Goal: Task Accomplishment & Management: Use online tool/utility

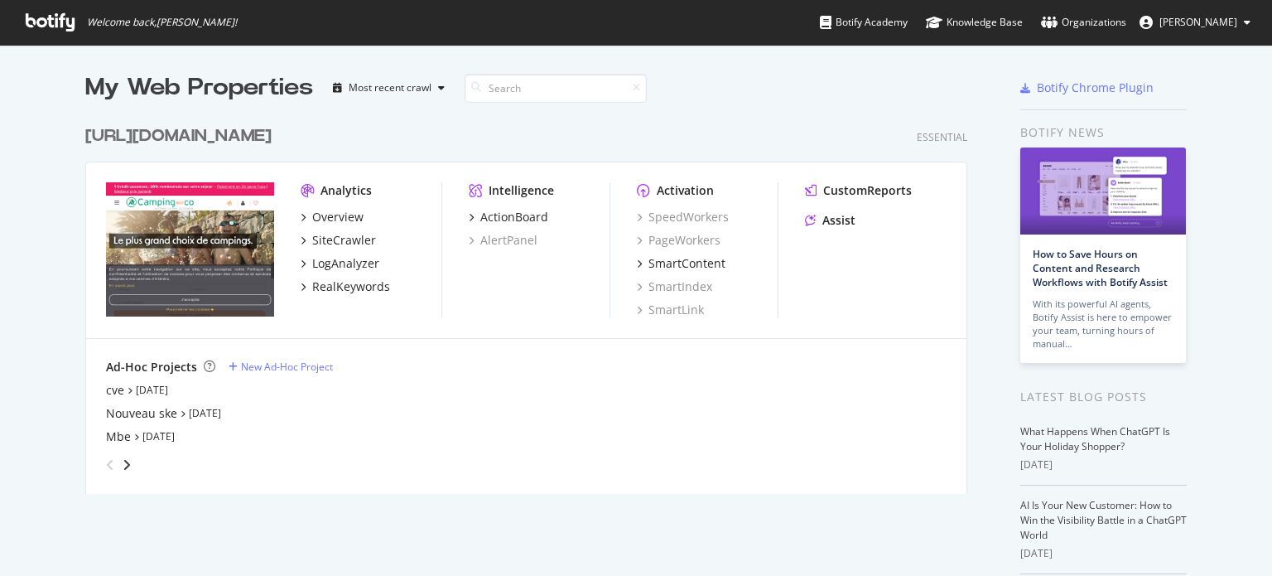
scroll to position [563, 1247]
click at [134, 411] on div "Nouveau ske" at bounding box center [141, 413] width 71 height 17
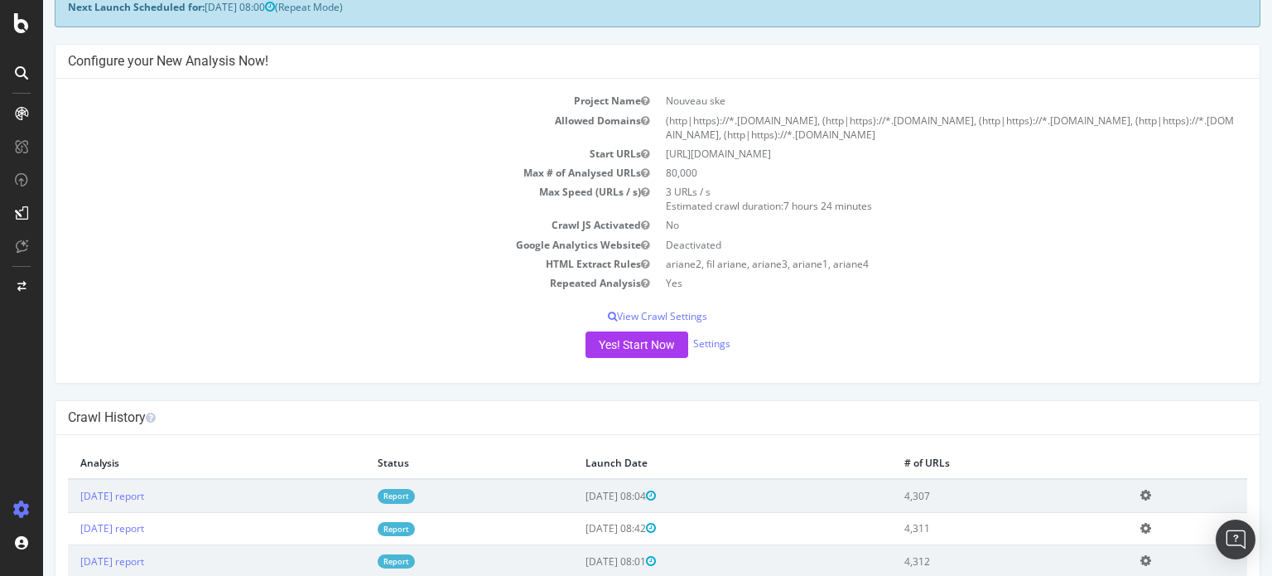
scroll to position [248, 0]
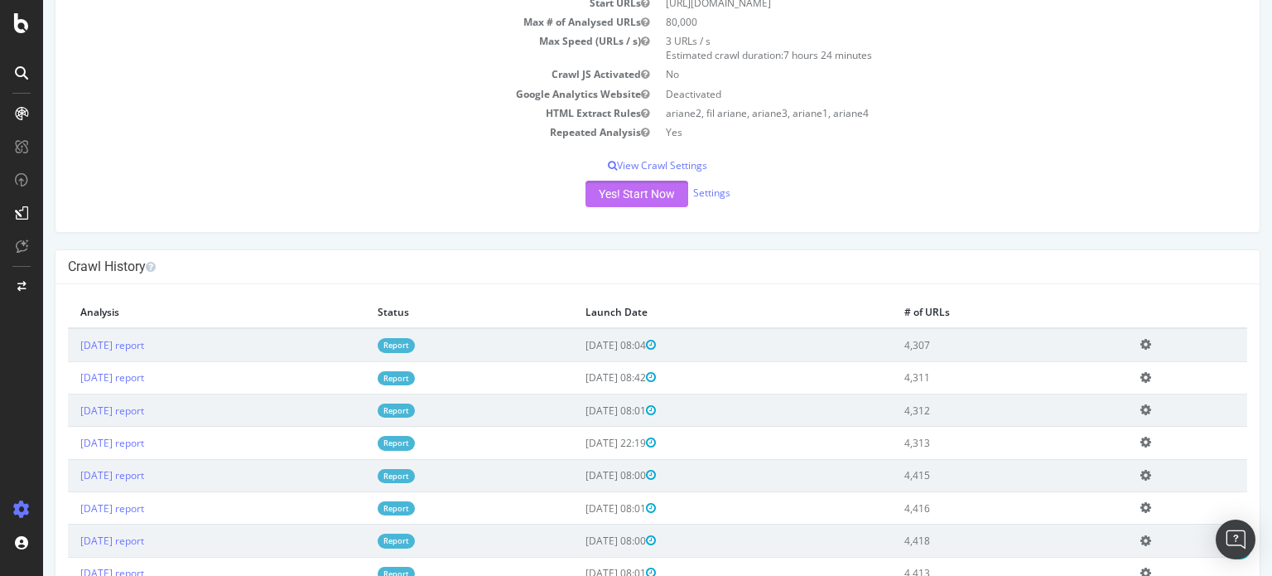
click at [625, 193] on button "Yes! Start Now" at bounding box center [637, 194] width 103 height 27
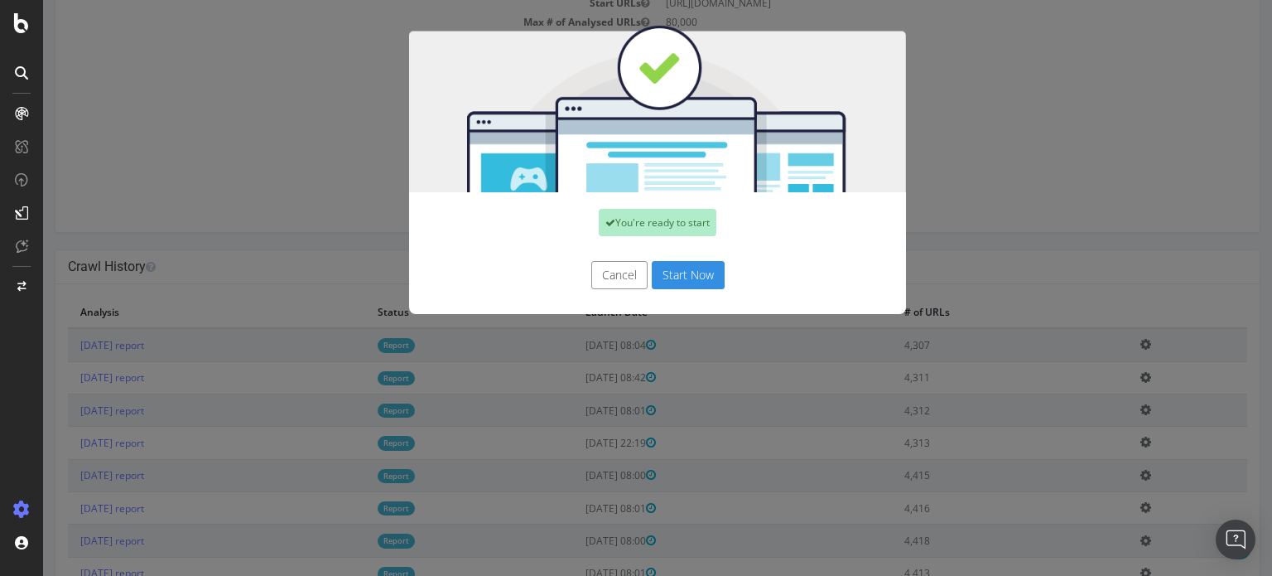
click at [676, 263] on button "Start Now" at bounding box center [688, 275] width 73 height 28
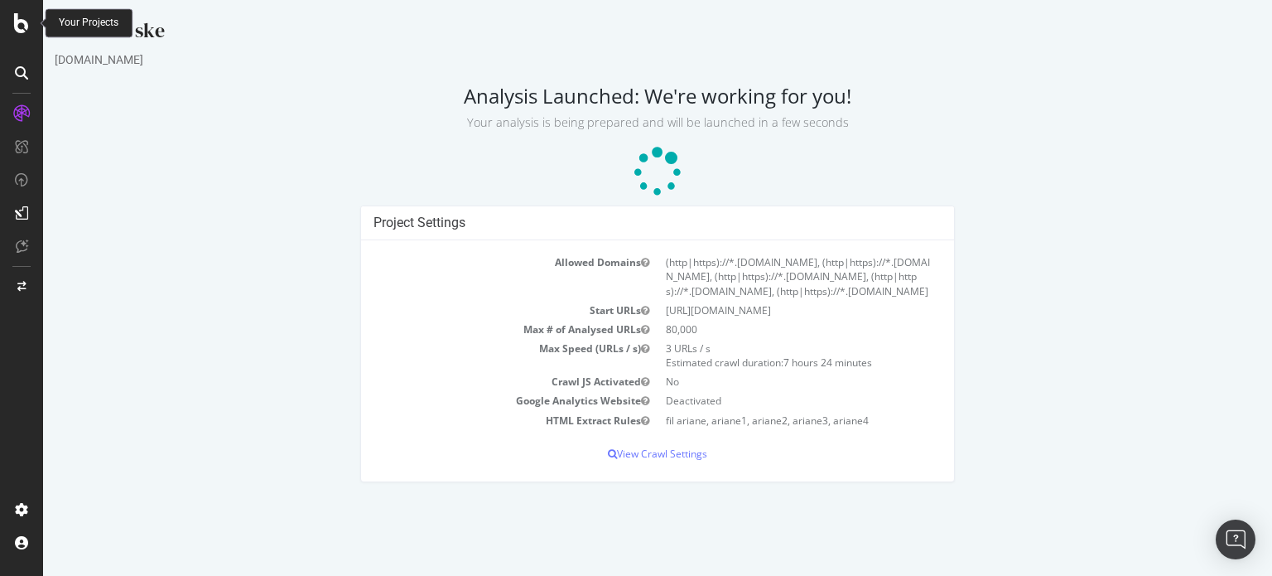
click at [20, 29] on icon at bounding box center [21, 23] width 15 height 20
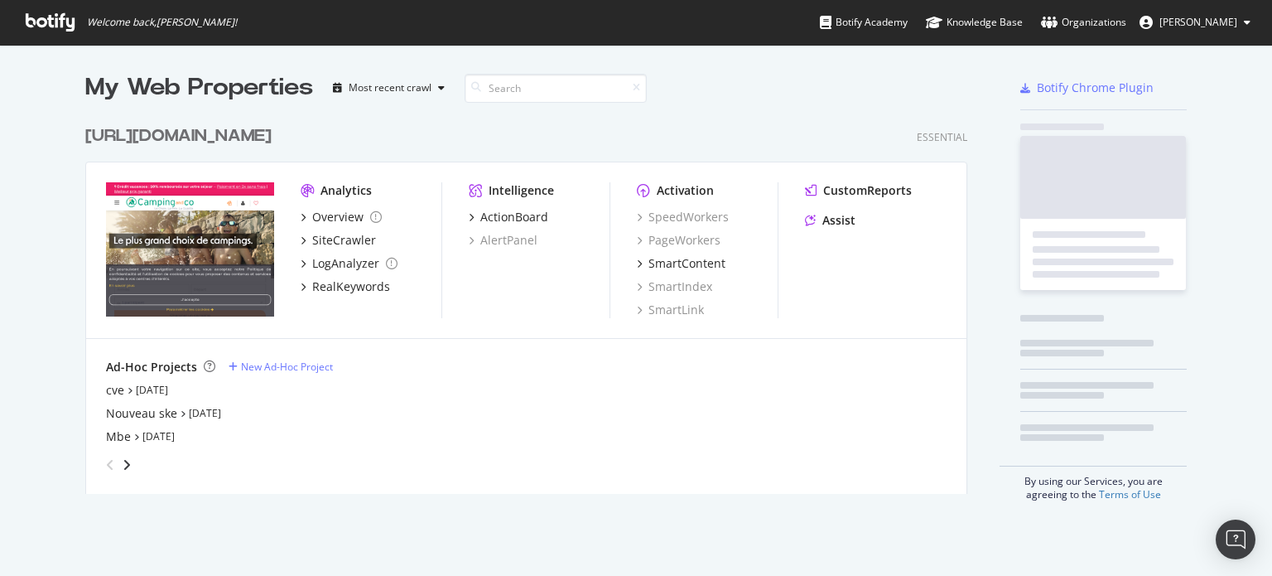
scroll to position [563, 1247]
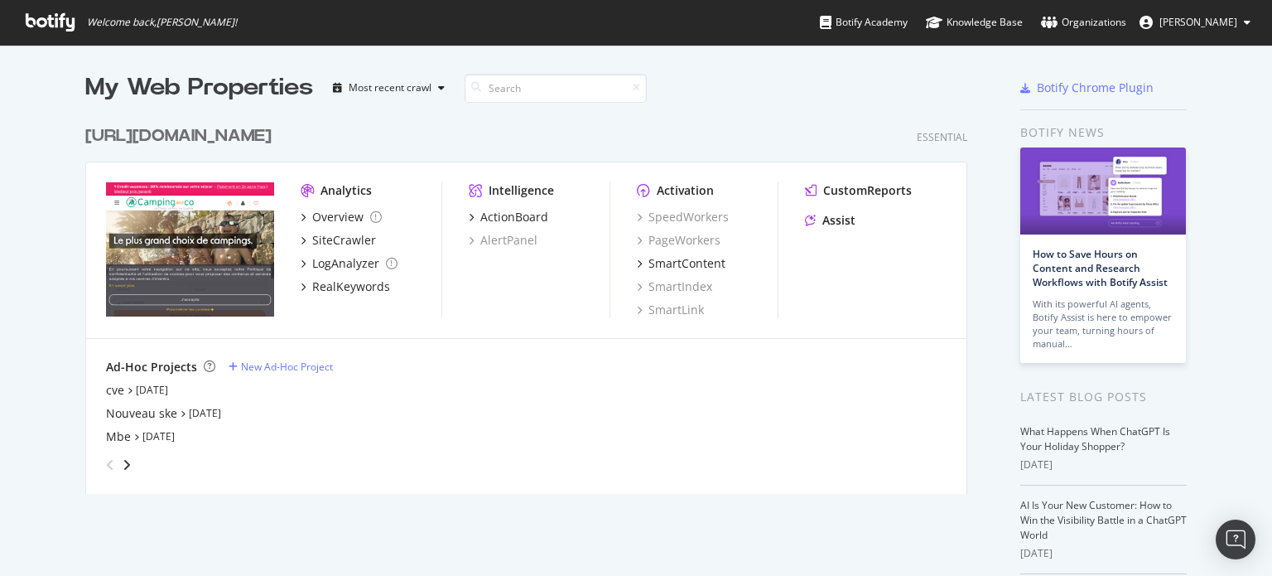
click at [272, 138] on div "[URL][DOMAIN_NAME]" at bounding box center [178, 136] width 186 height 24
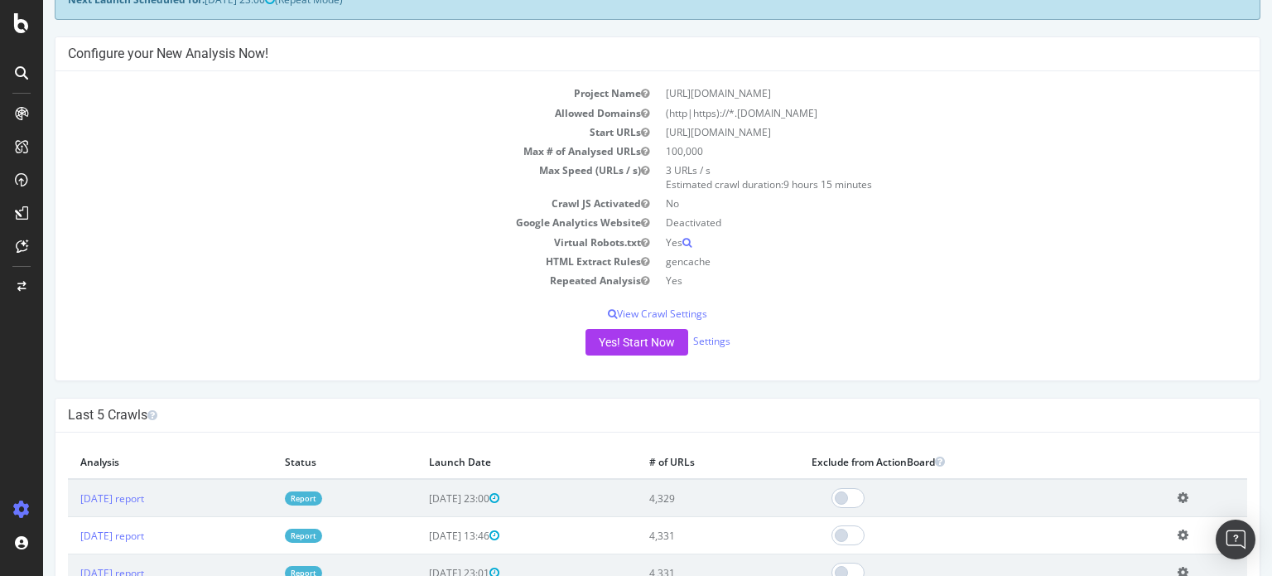
scroll to position [248, 0]
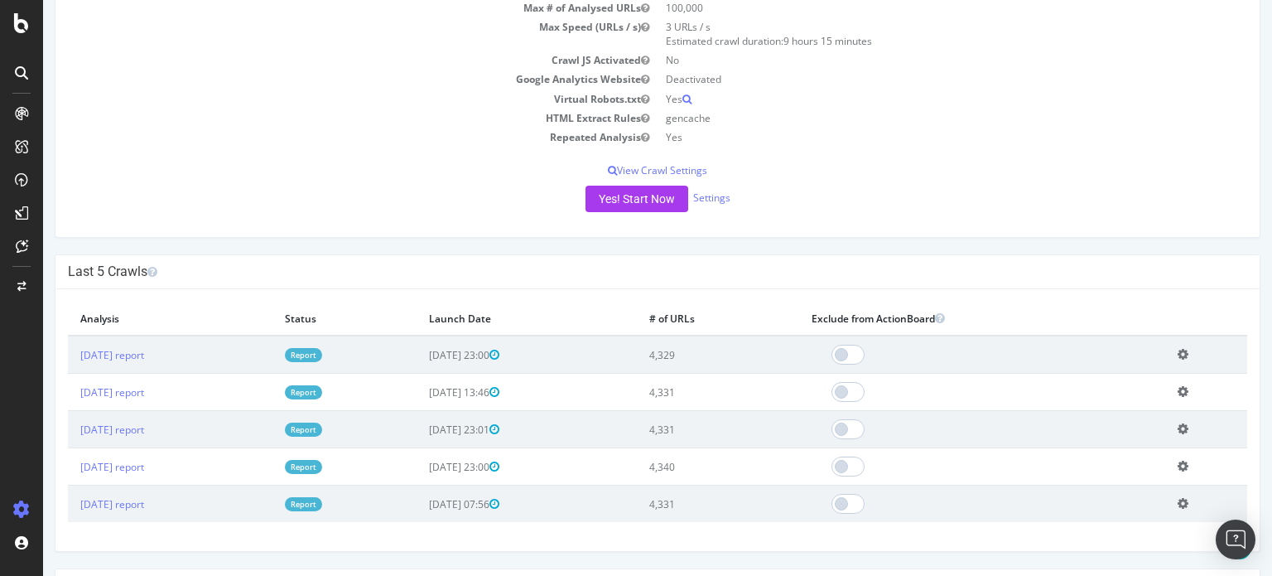
click at [322, 357] on link "Report" at bounding box center [303, 355] width 37 height 14
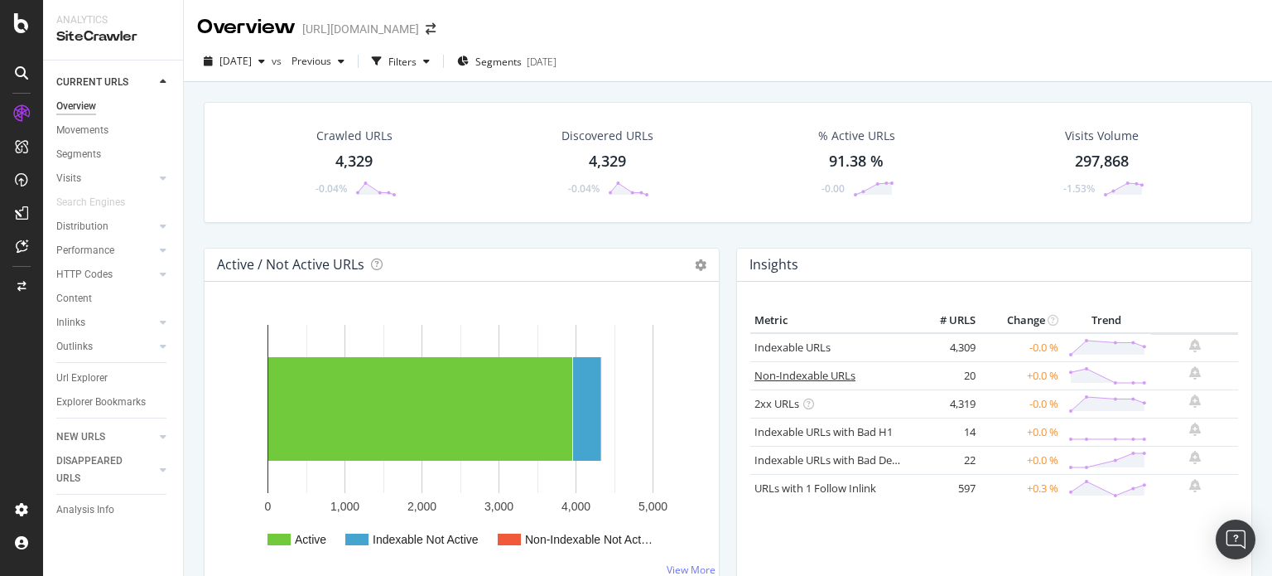
click at [794, 369] on link "Non-Indexable URLs" at bounding box center [805, 375] width 101 height 15
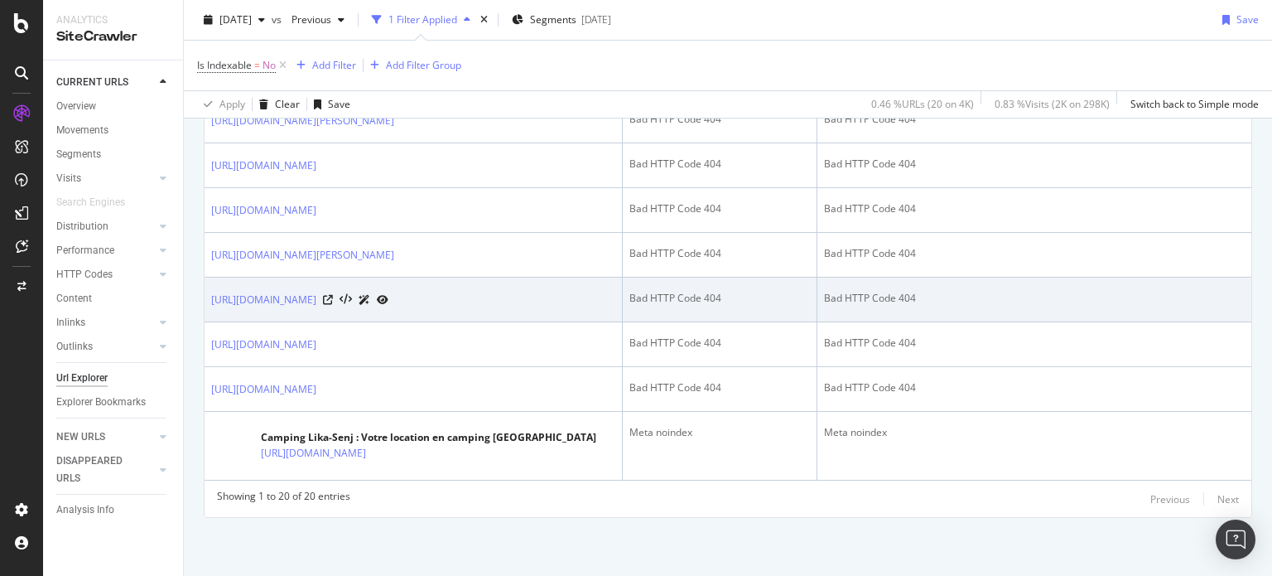
scroll to position [1292, 0]
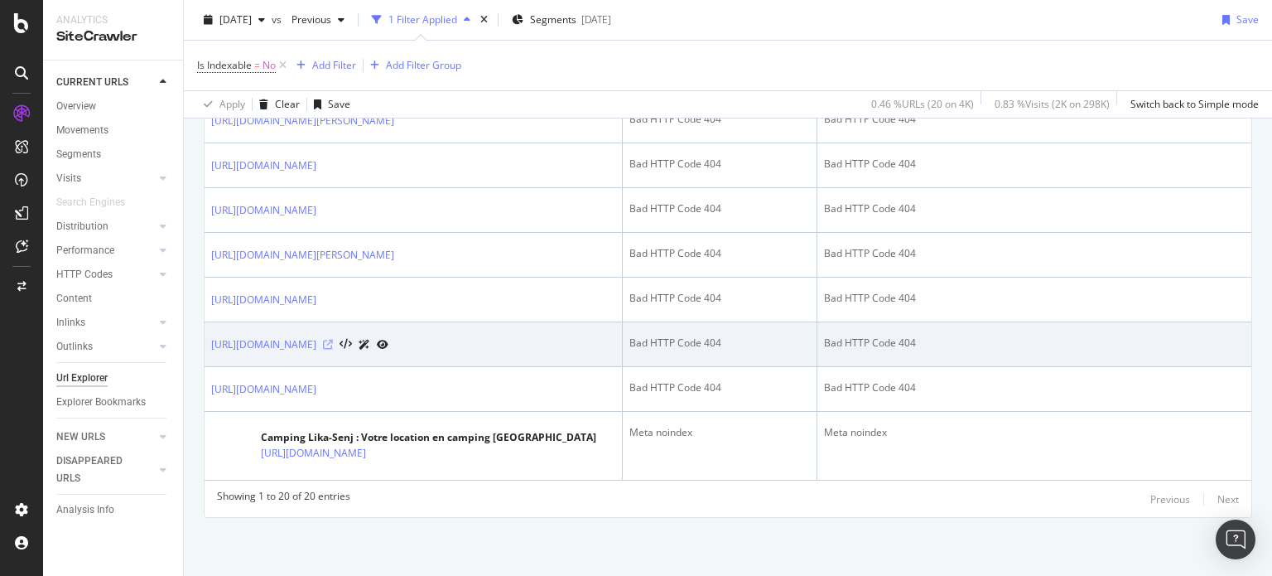
click at [333, 343] on icon at bounding box center [328, 345] width 10 height 10
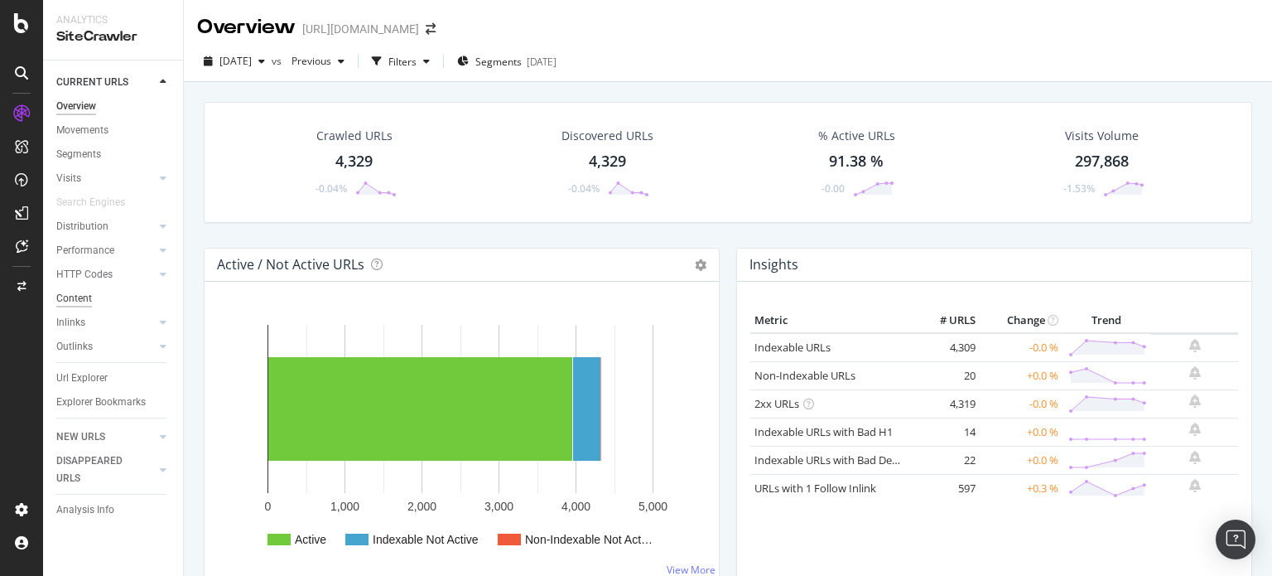
click at [87, 293] on div "Content" at bounding box center [74, 298] width 36 height 17
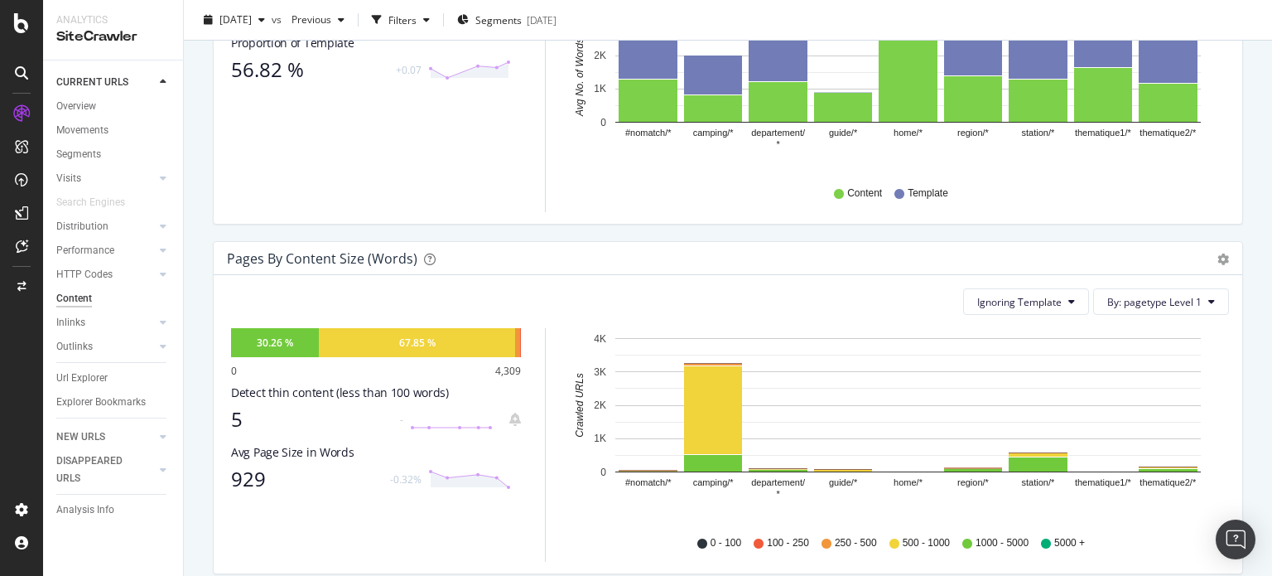
scroll to position [497, 0]
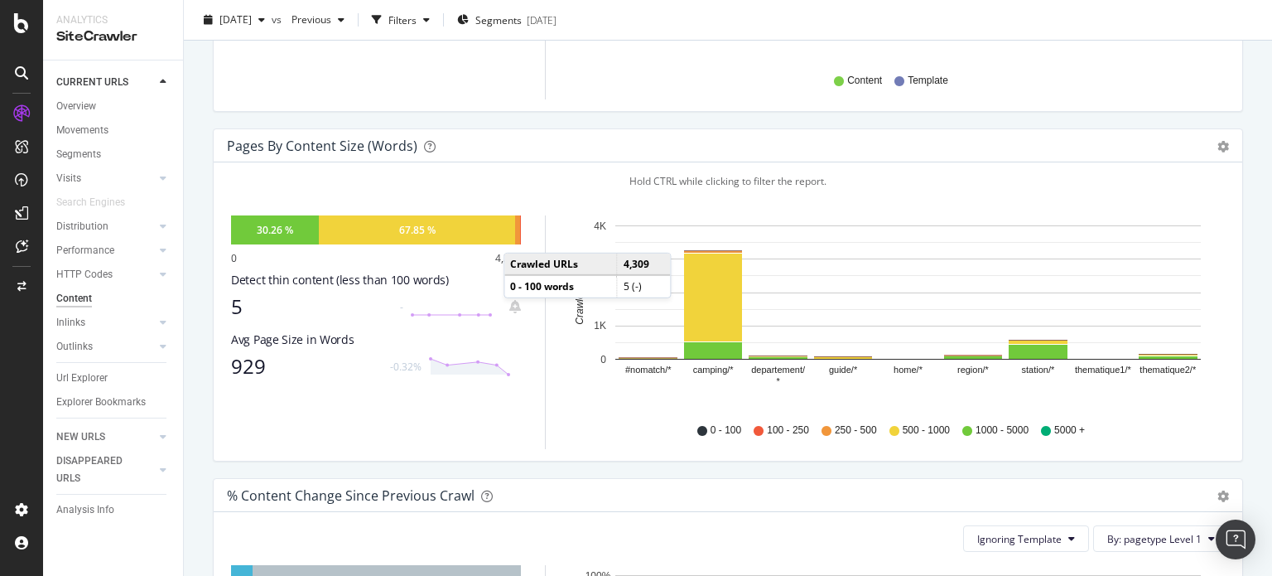
click at [521, 235] on div at bounding box center [521, 229] width 0 height 29
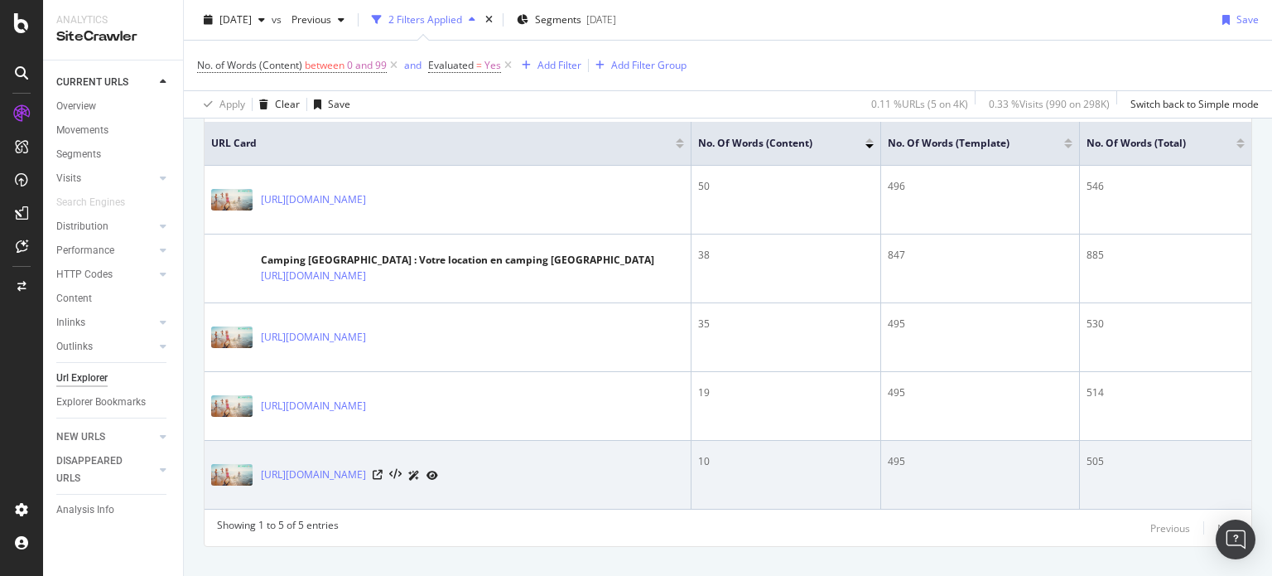
scroll to position [404, 0]
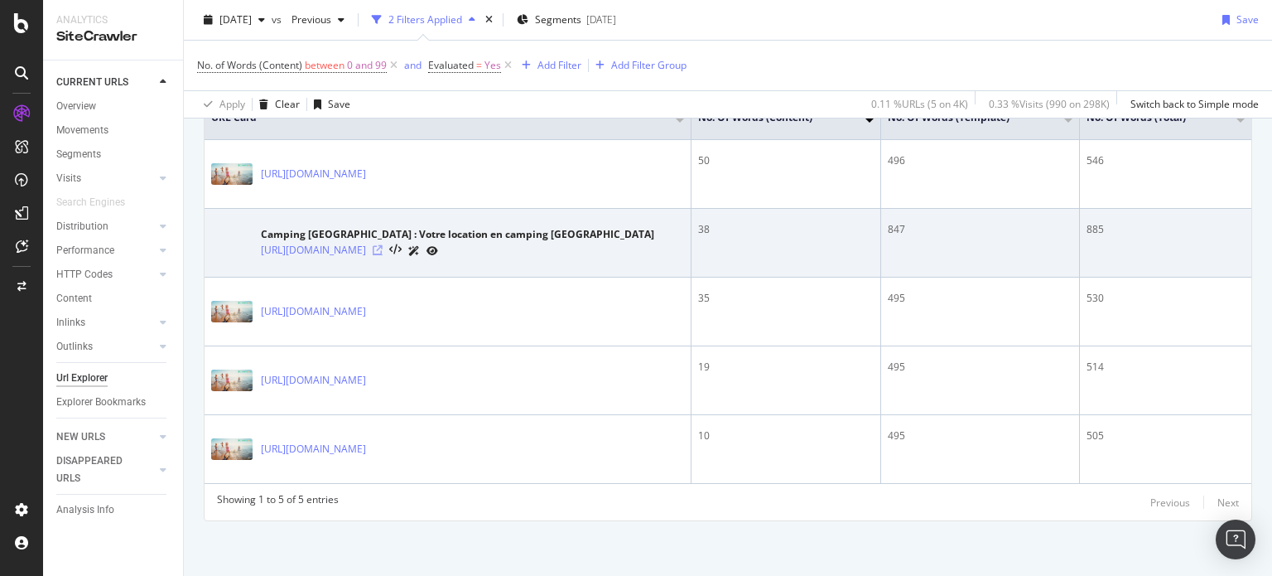
click at [383, 247] on icon at bounding box center [378, 250] width 10 height 10
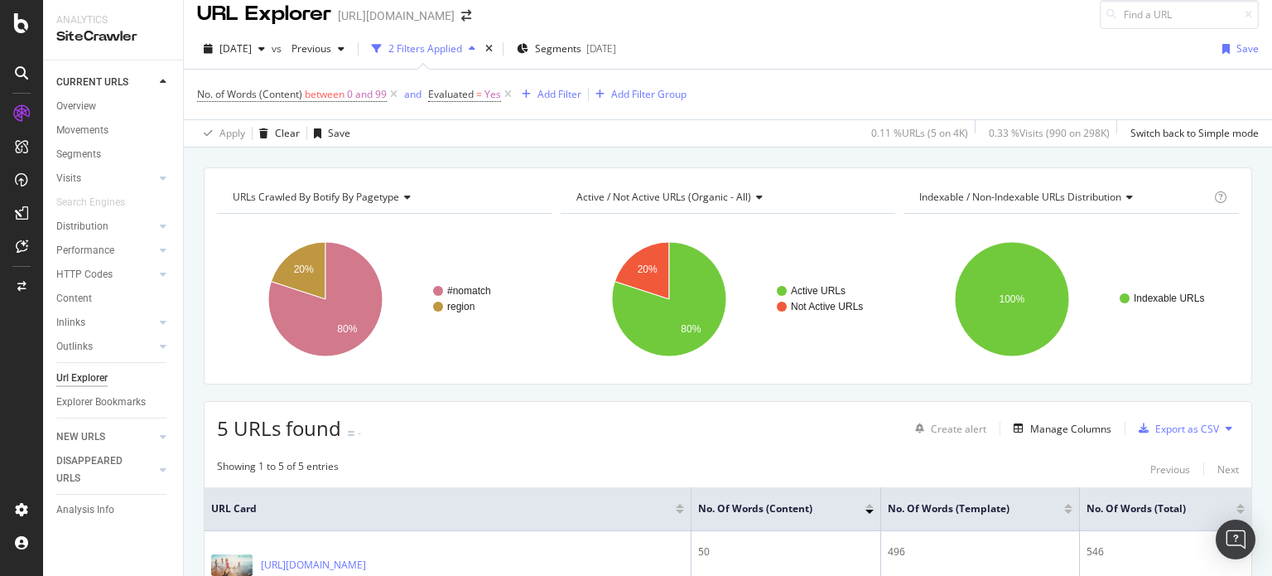
scroll to position [0, 0]
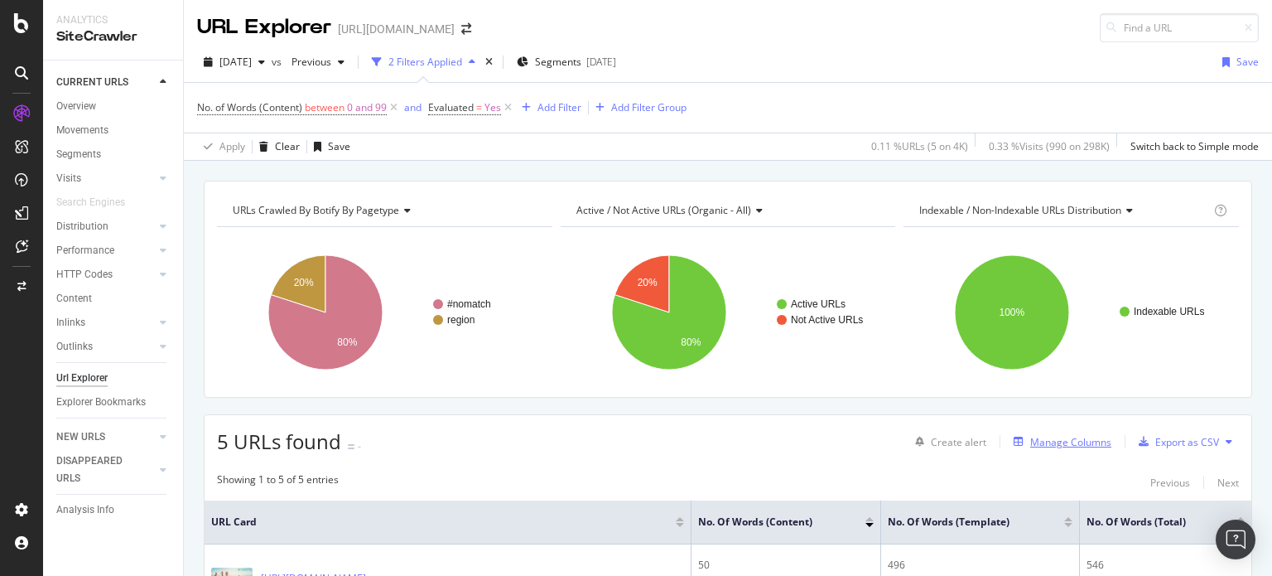
click at [1074, 435] on div "Manage Columns" at bounding box center [1070, 442] width 81 height 14
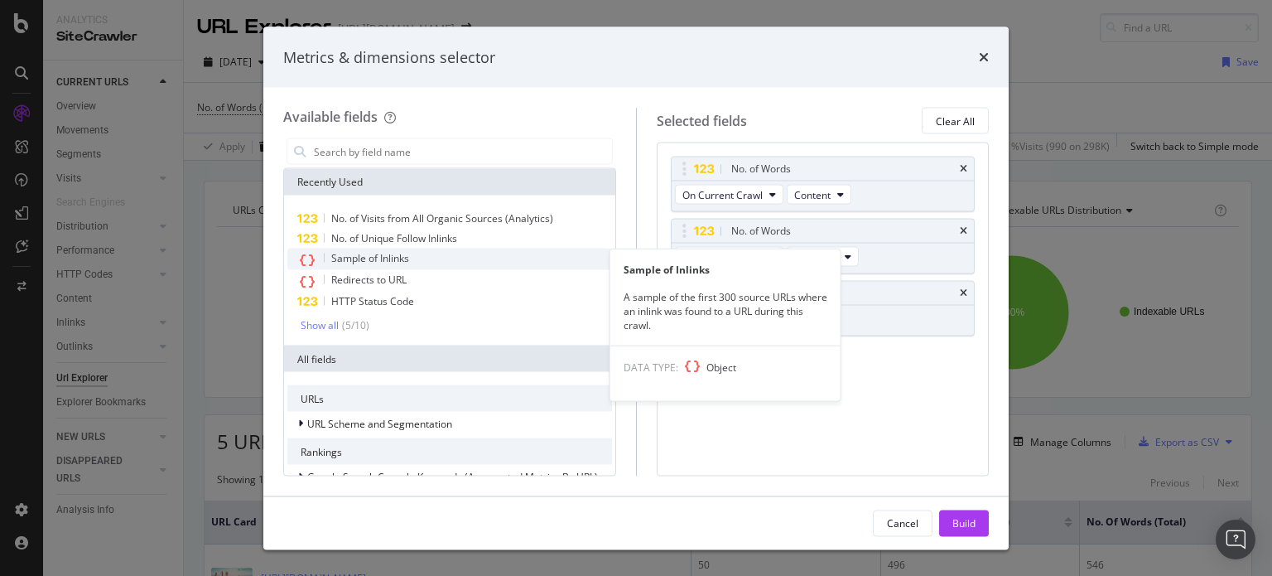
click at [358, 251] on span "Sample of Inlinks" at bounding box center [370, 258] width 78 height 14
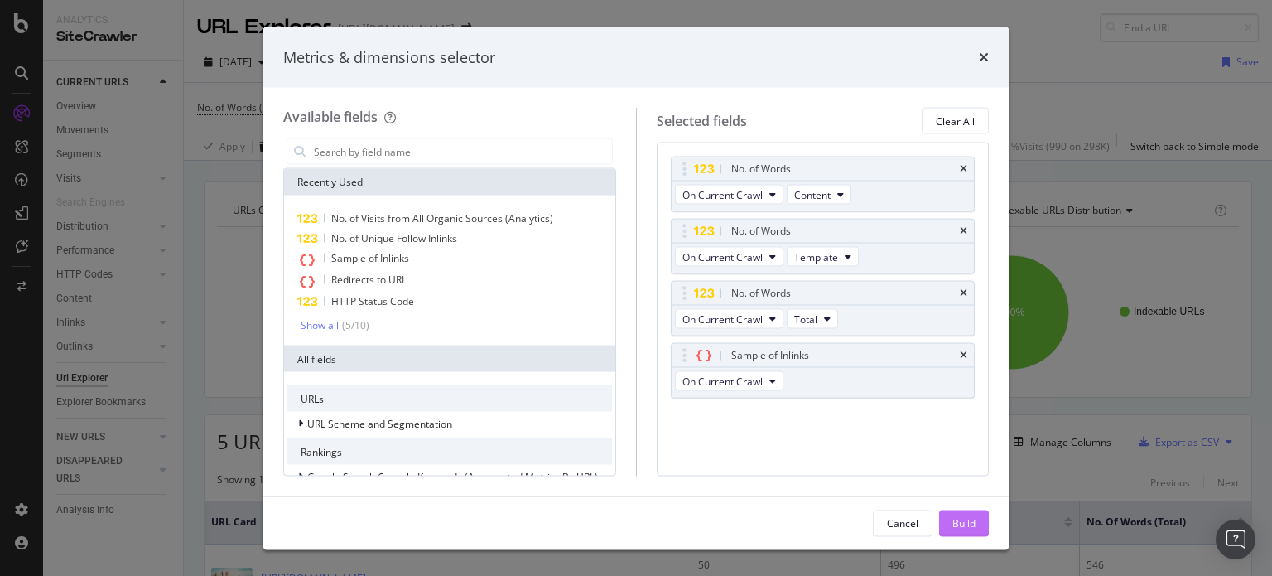
click at [973, 523] on div "Build" at bounding box center [964, 522] width 23 height 14
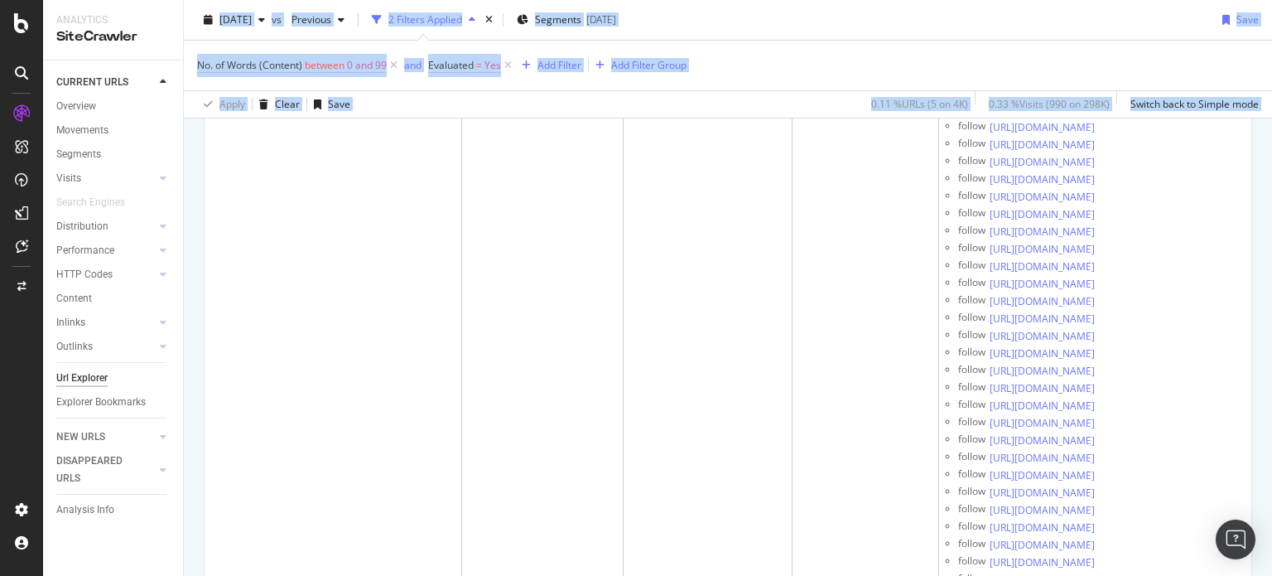
scroll to position [0, 250]
drag, startPoint x: 968, startPoint y: 374, endPoint x: 1271, endPoint y: 358, distance: 303.6
click at [1271, 358] on div "URL Explorer [URL][DOMAIN_NAME] [DATE] vs Previous 2 Filters Applied Segments […" at bounding box center [728, 288] width 1088 height 576
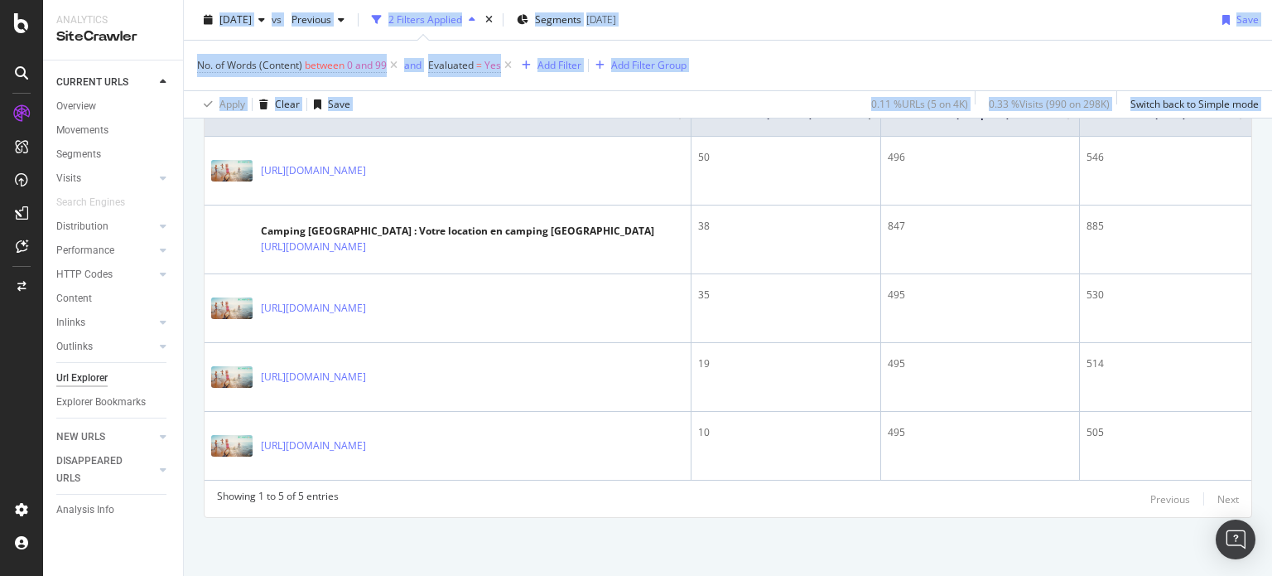
scroll to position [404, 0]
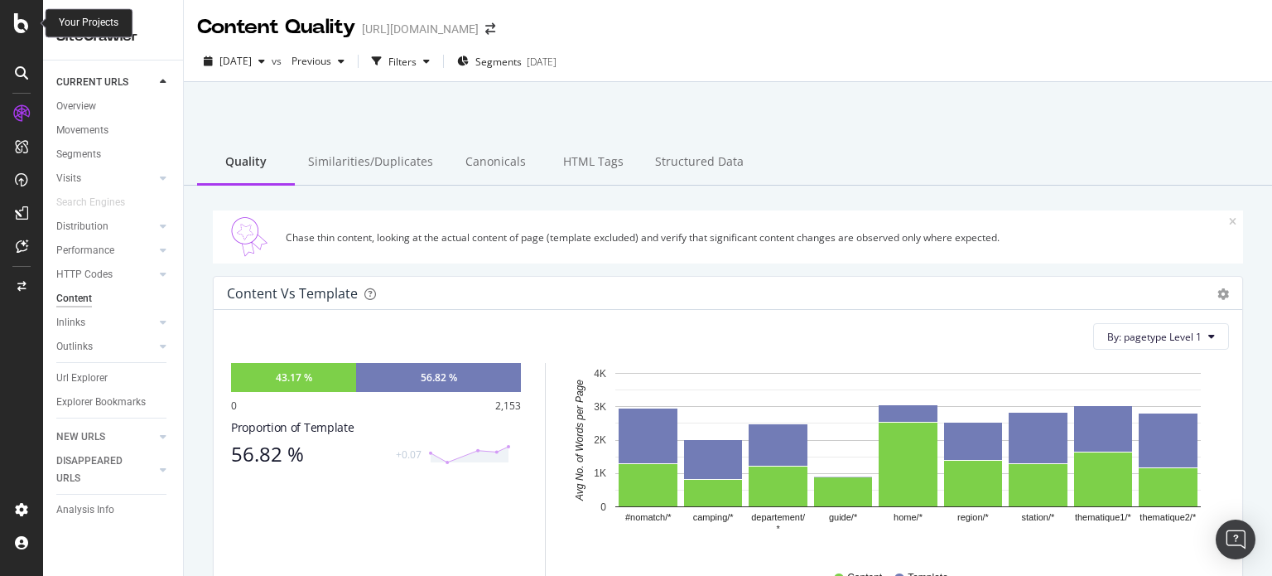
click at [25, 24] on icon at bounding box center [21, 23] width 15 height 20
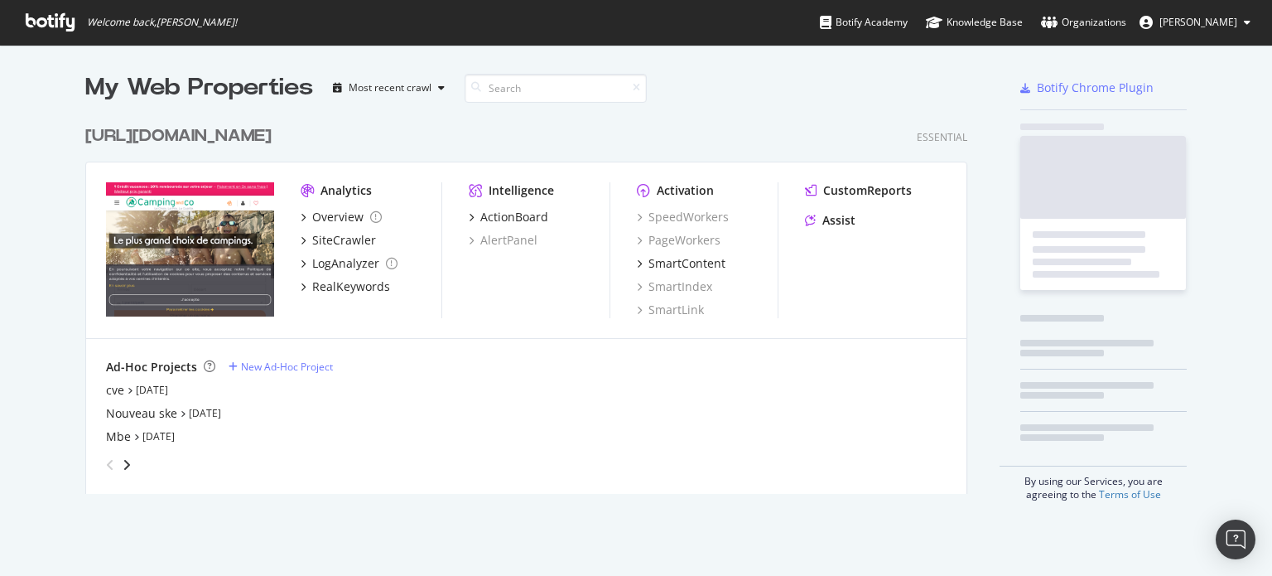
scroll to position [563, 1247]
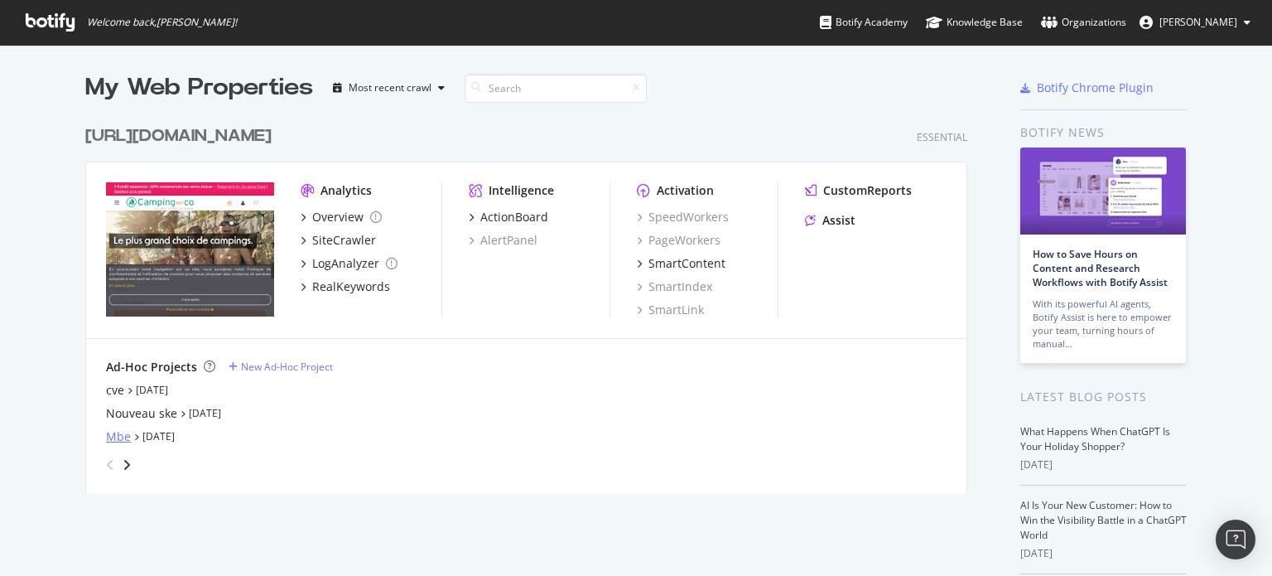
click at [113, 434] on div "Mbe" at bounding box center [118, 436] width 25 height 17
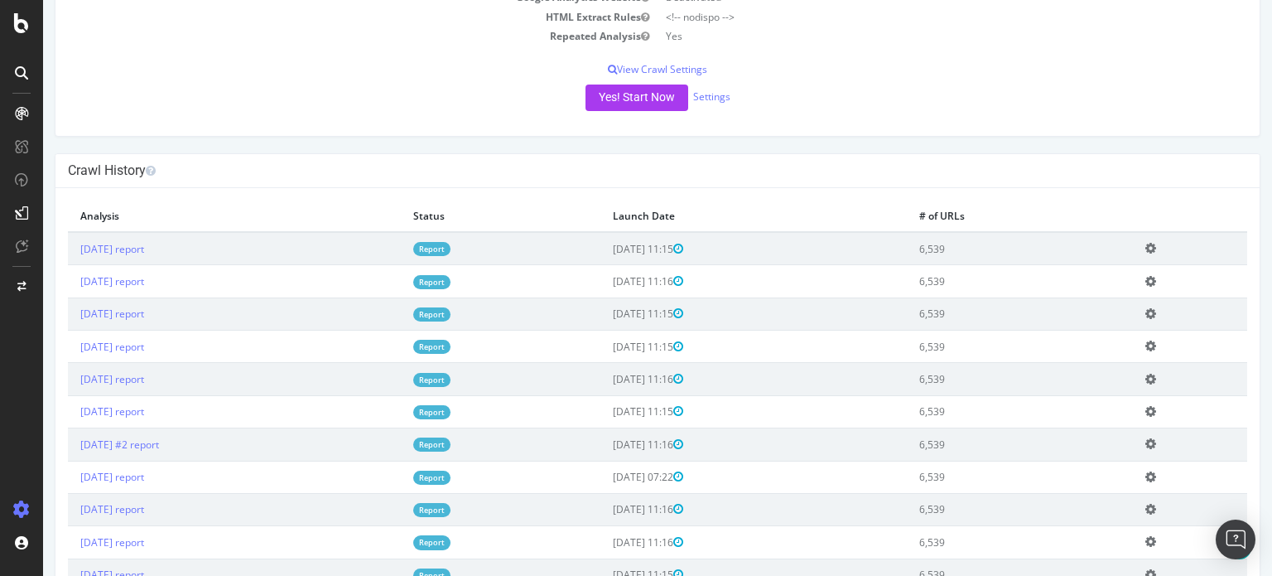
scroll to position [331, 0]
click at [451, 247] on link "Report" at bounding box center [431, 248] width 37 height 14
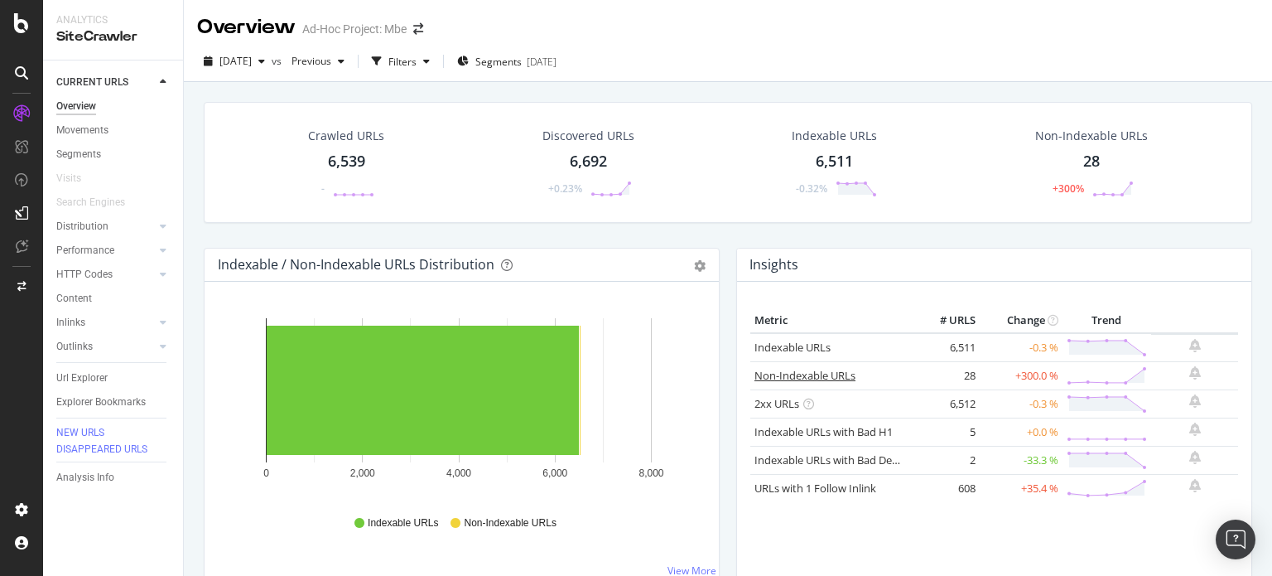
click at [763, 374] on link "Non-Indexable URLs" at bounding box center [805, 375] width 101 height 15
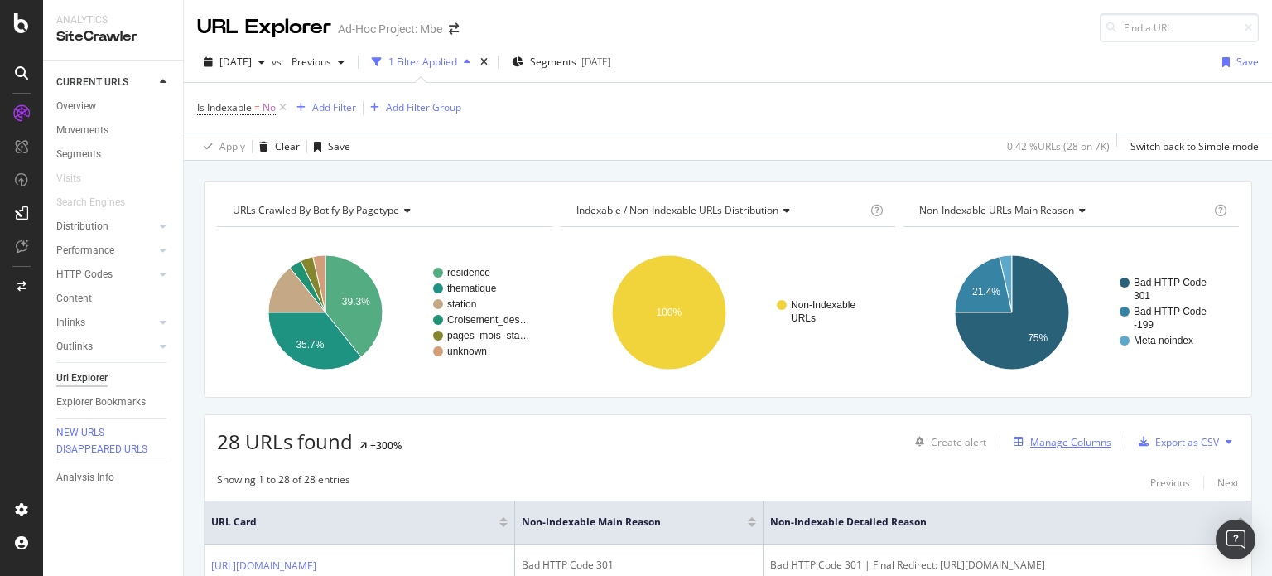
click at [1068, 440] on div "Manage Columns" at bounding box center [1070, 442] width 81 height 14
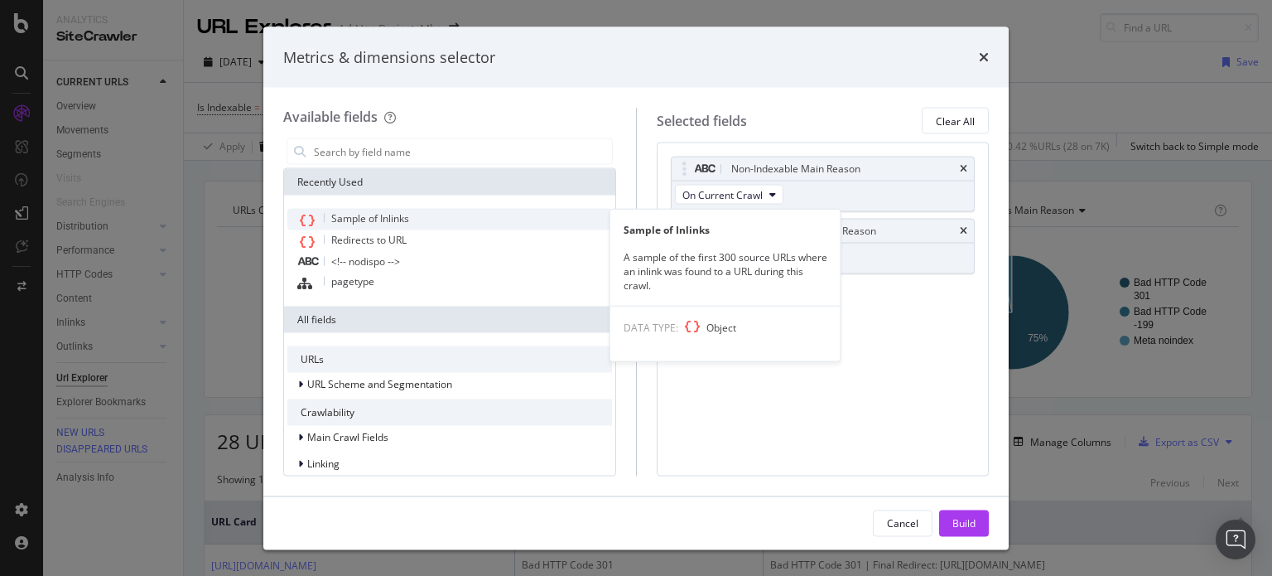
click at [360, 218] on span "Sample of Inlinks" at bounding box center [370, 218] width 78 height 14
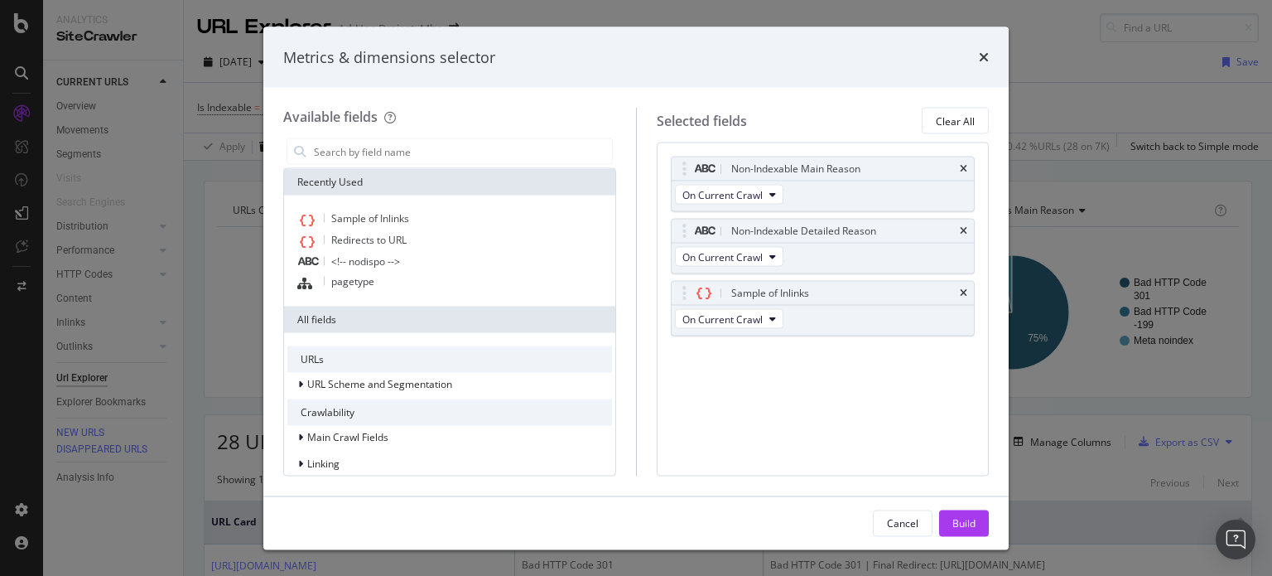
click at [965, 521] on div "Build" at bounding box center [964, 522] width 23 height 14
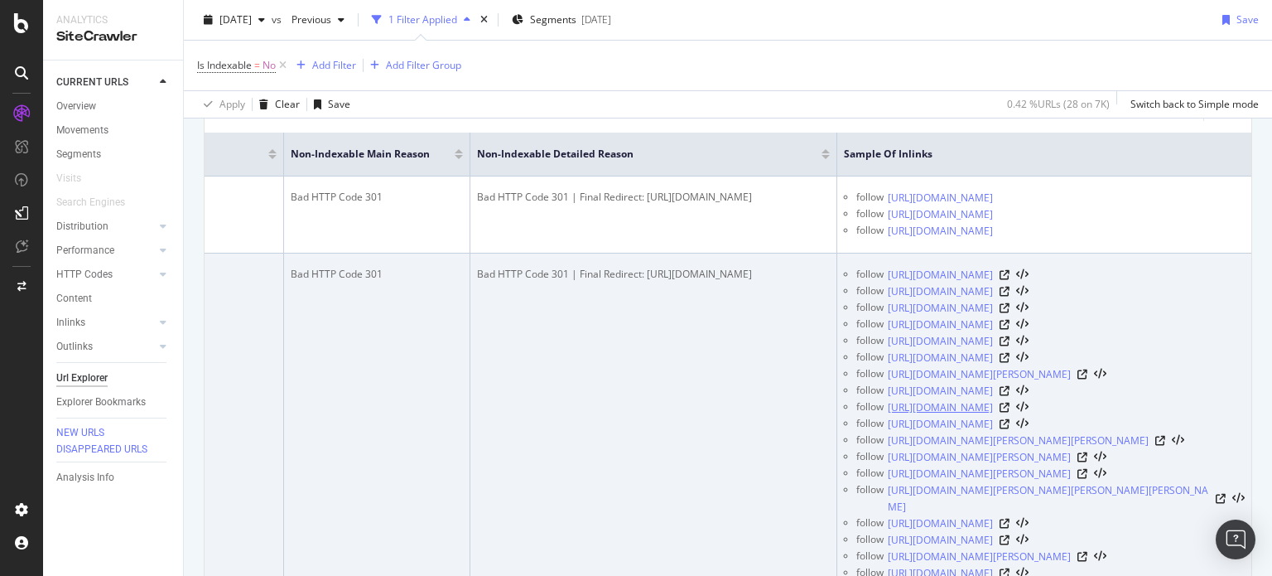
scroll to position [454, 0]
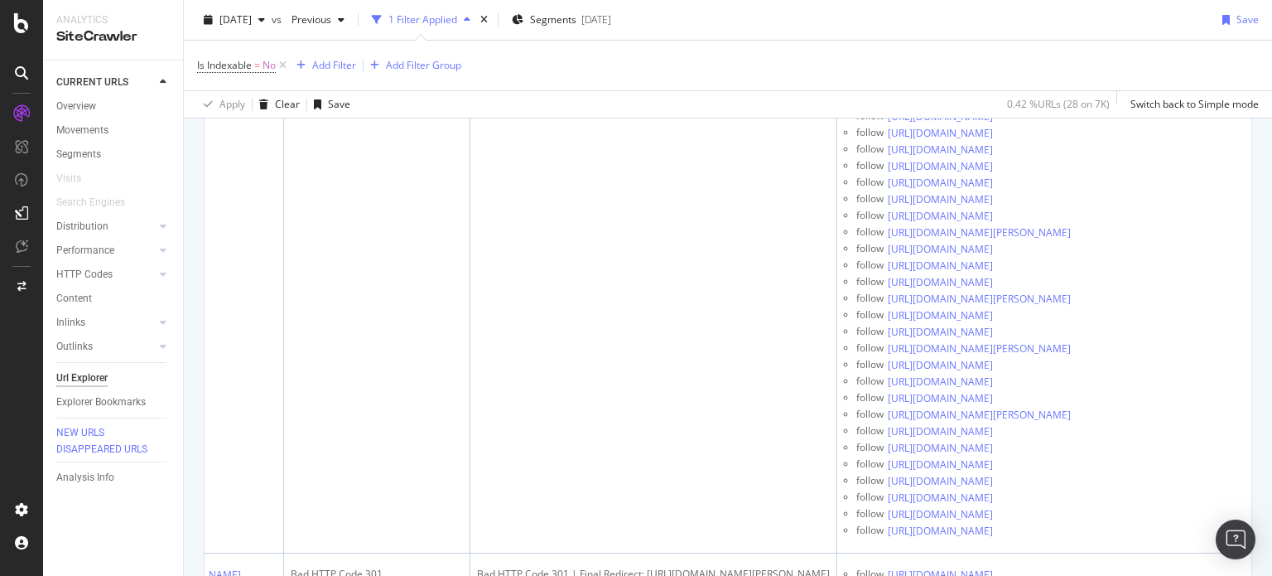
drag, startPoint x: 338, startPoint y: 364, endPoint x: 1207, endPoint y: 615, distance: 904.2
click at [1207, 575] on html "Analytics SiteCrawler CURRENT URLS Overview Movements Segments Visits Search En…" at bounding box center [636, 288] width 1272 height 576
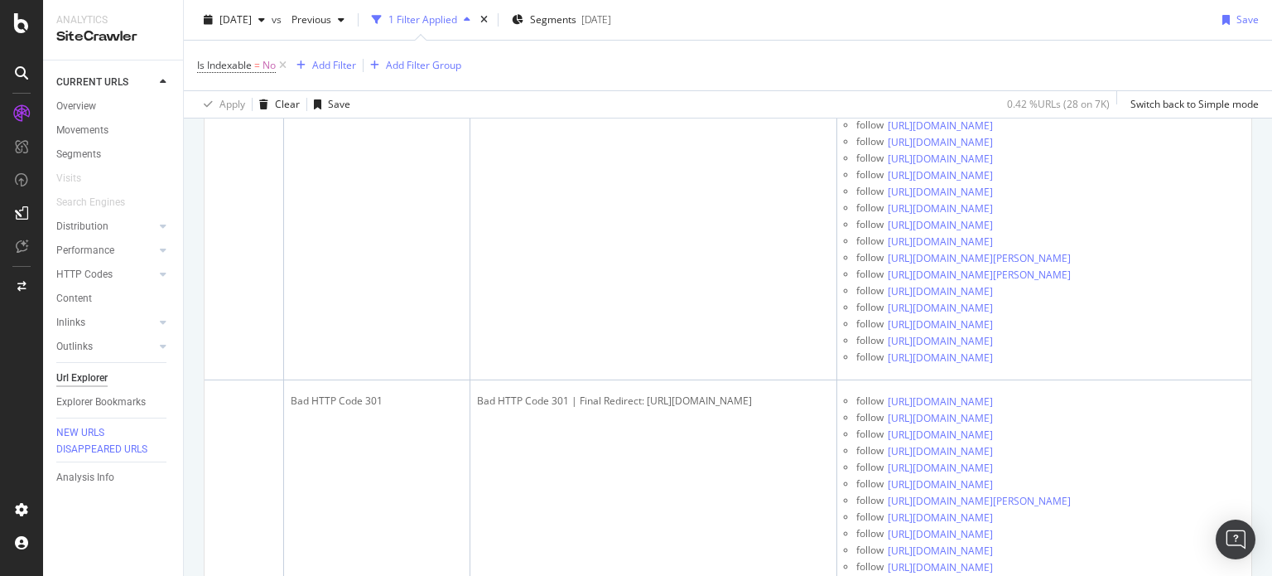
scroll to position [0, 0]
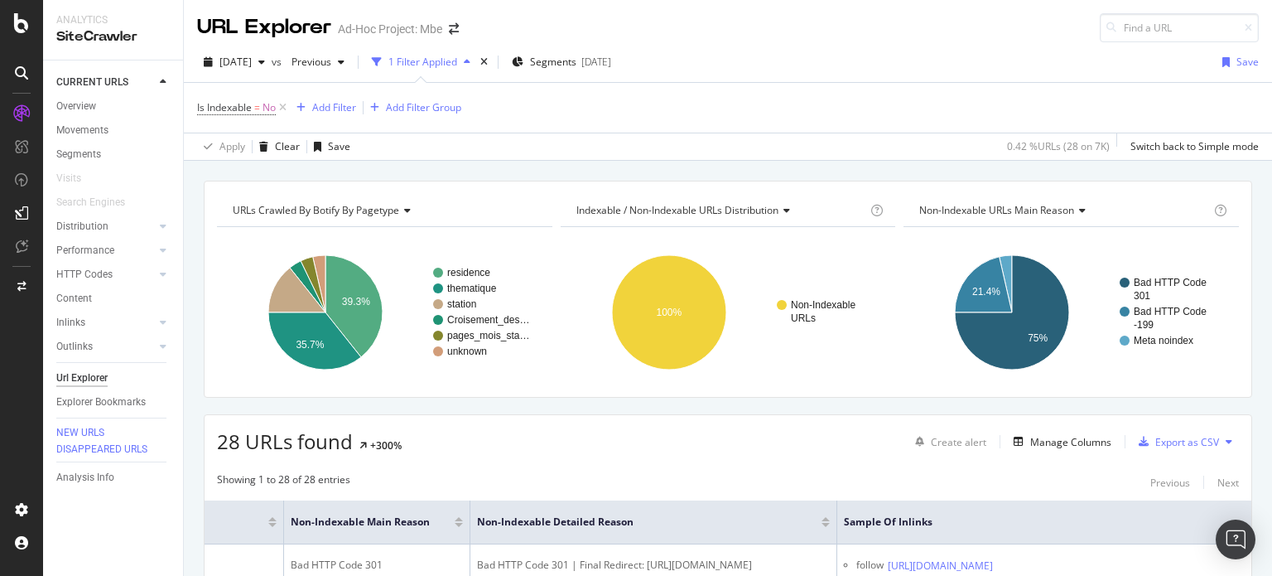
click at [799, 104] on div "Is Indexable = No Add Filter Add Filter Group" at bounding box center [728, 108] width 1062 height 50
click at [1162, 441] on div "Export as CSV" at bounding box center [1188, 442] width 64 height 14
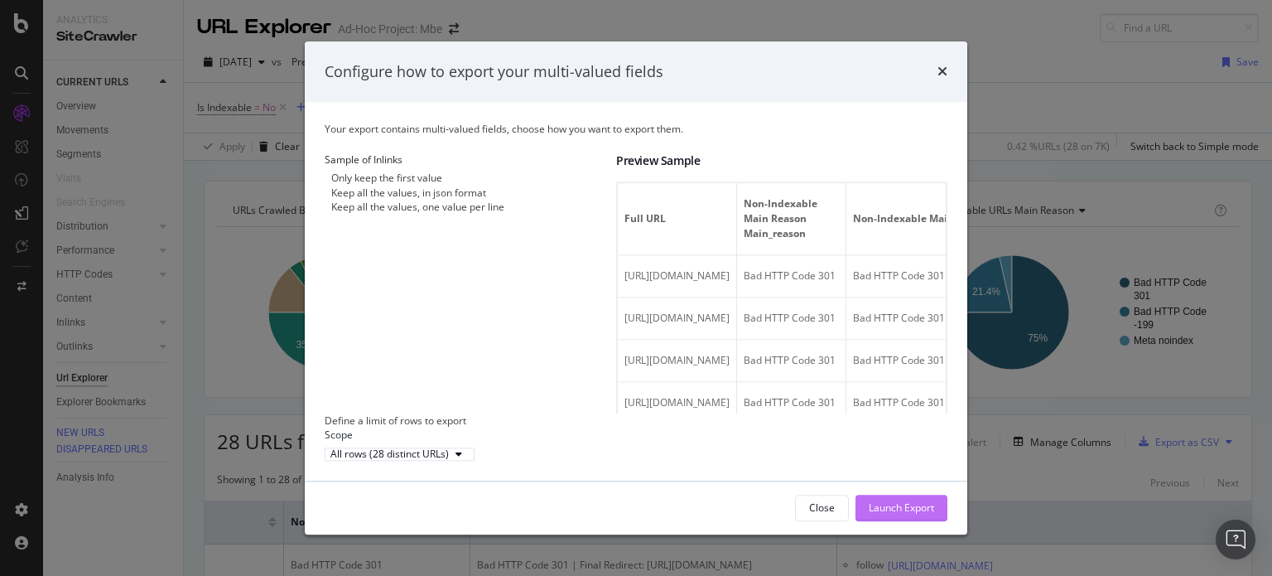
click at [895, 515] on div "Launch Export" at bounding box center [901, 508] width 65 height 14
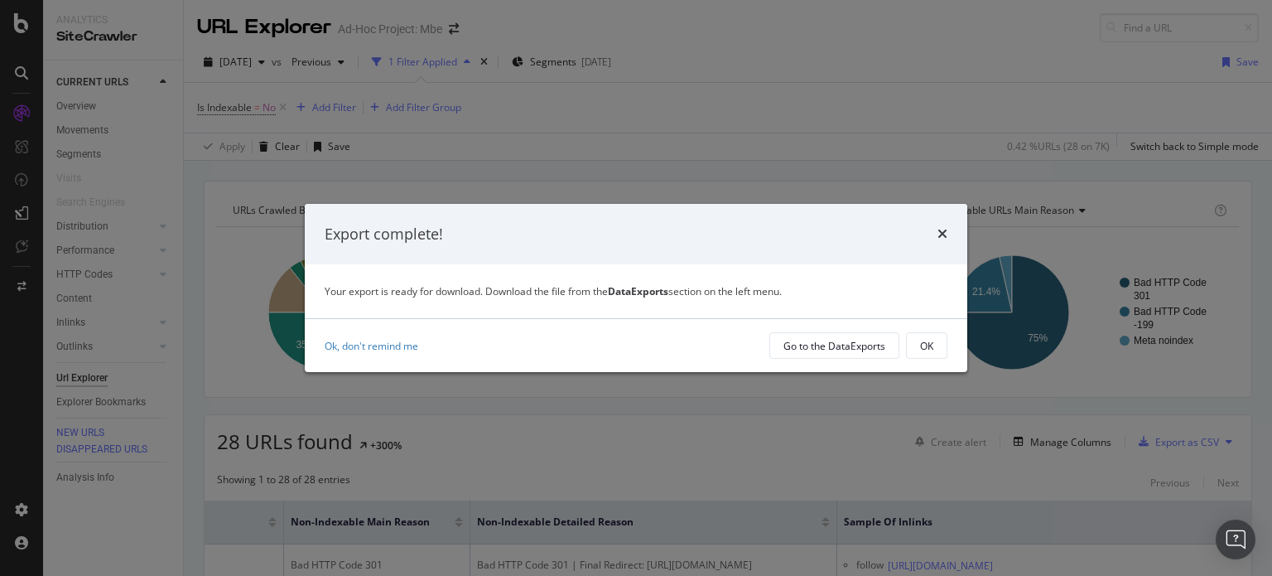
click at [820, 331] on div "Ok, don't remind me Go to the DataExports OK" at bounding box center [636, 345] width 663 height 53
click at [819, 338] on div "Go to the DataExports" at bounding box center [835, 345] width 102 height 23
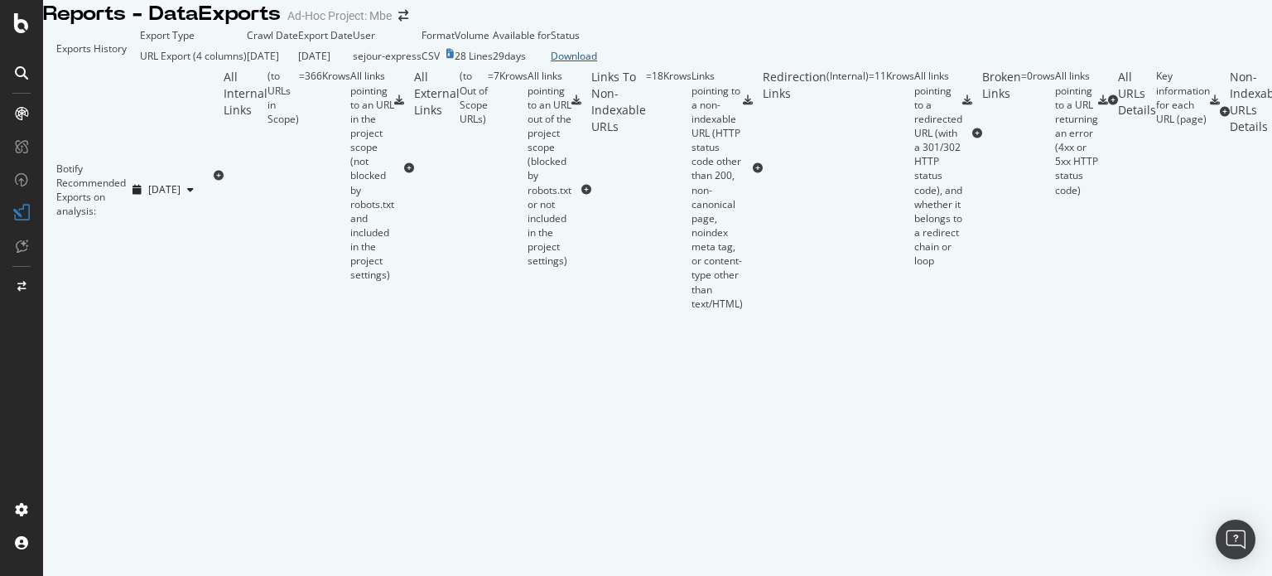
click at [597, 63] on div "Download" at bounding box center [574, 56] width 46 height 14
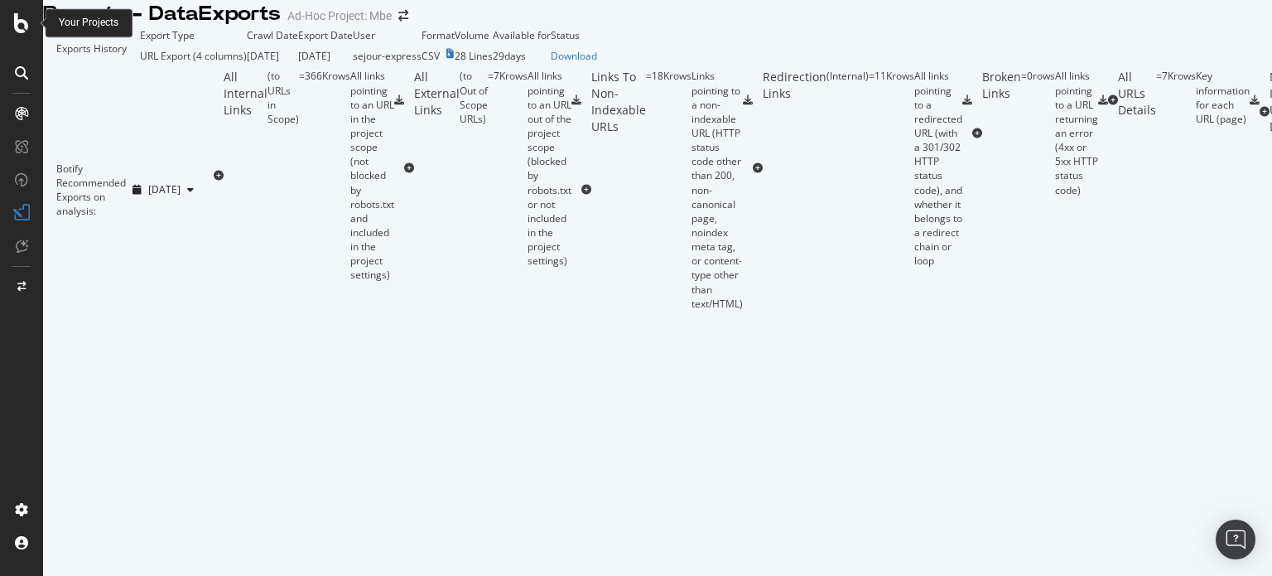
click at [17, 25] on icon at bounding box center [21, 23] width 15 height 20
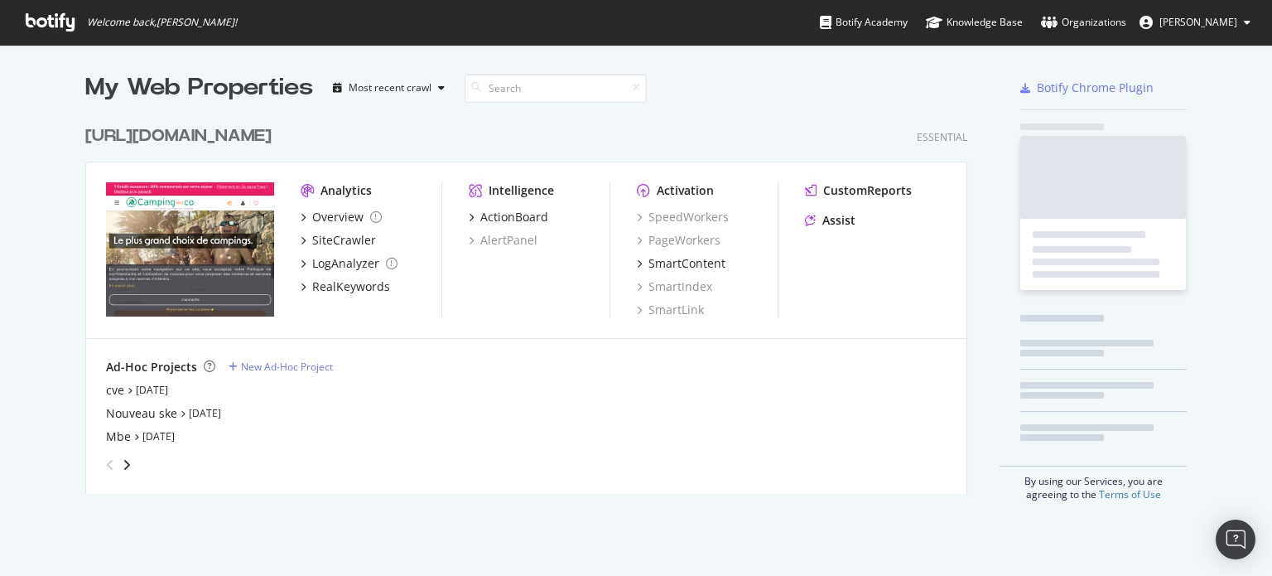
scroll to position [563, 1247]
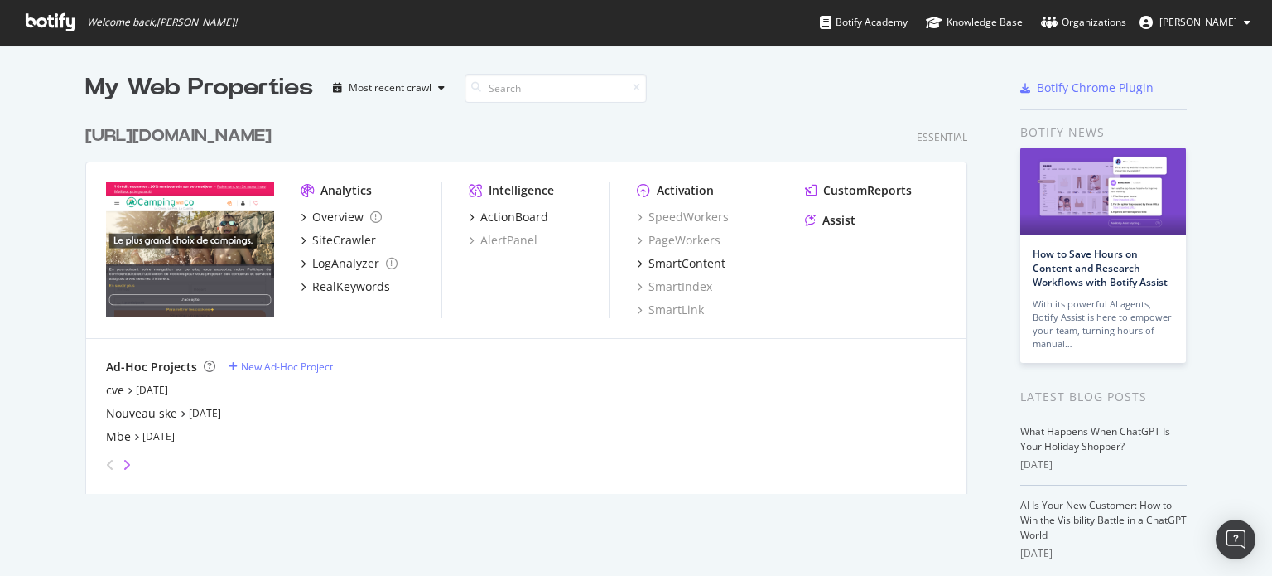
click at [123, 463] on icon "angle-right" at bounding box center [127, 464] width 8 height 13
click at [124, 412] on div "[DOMAIN_NAME]" at bounding box center [153, 413] width 95 height 17
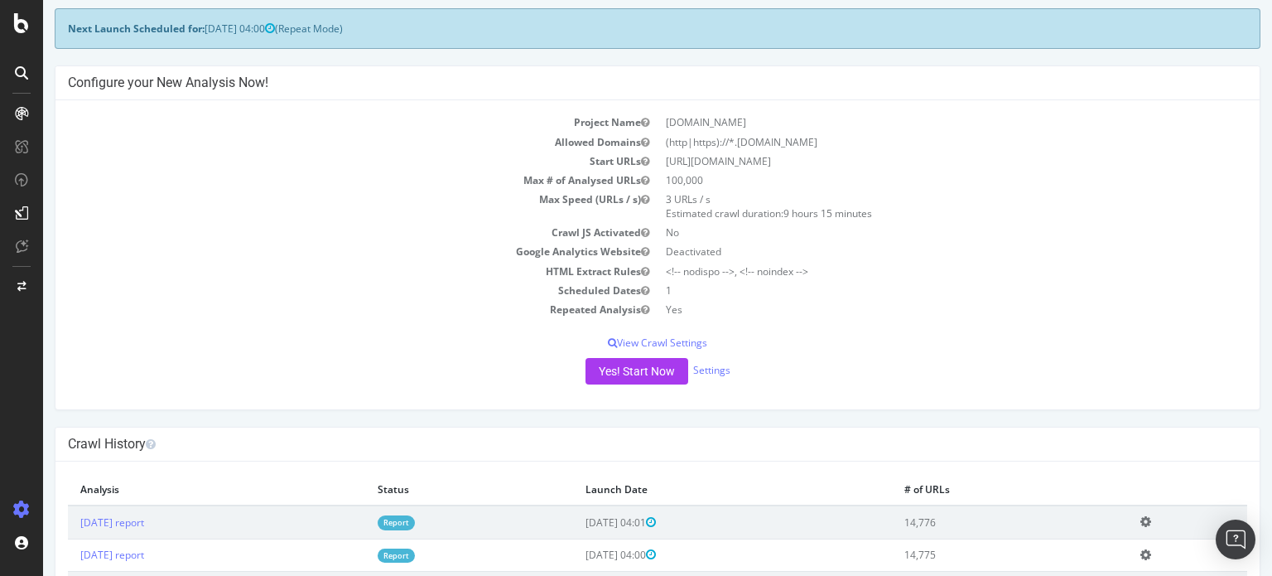
scroll to position [166, 0]
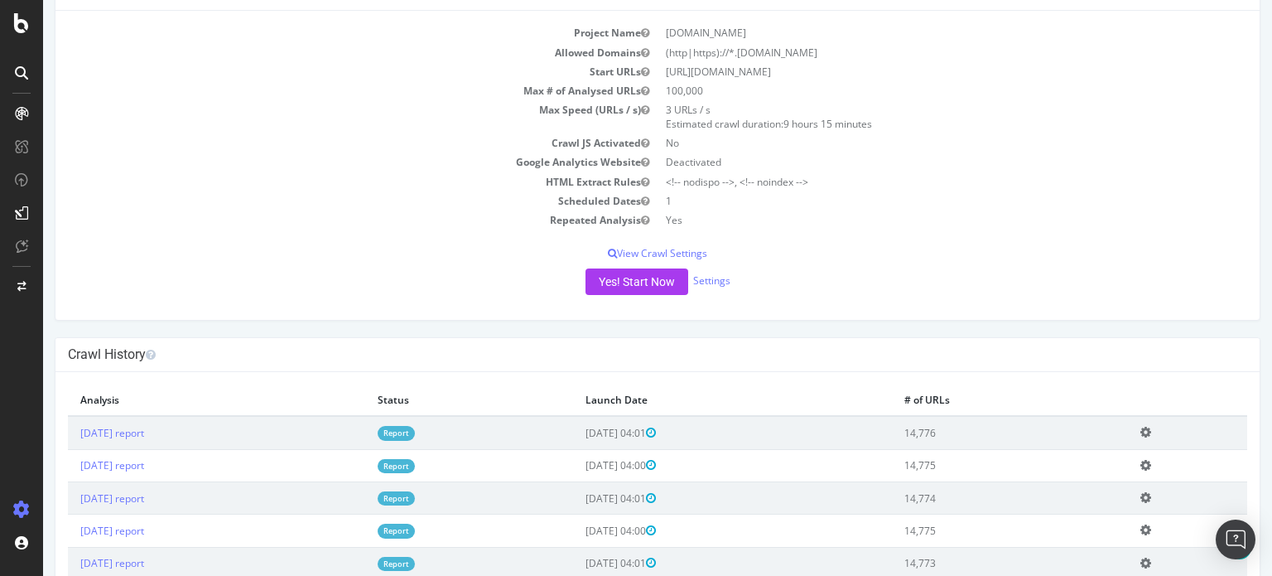
click at [415, 432] on link "Report" at bounding box center [396, 433] width 37 height 14
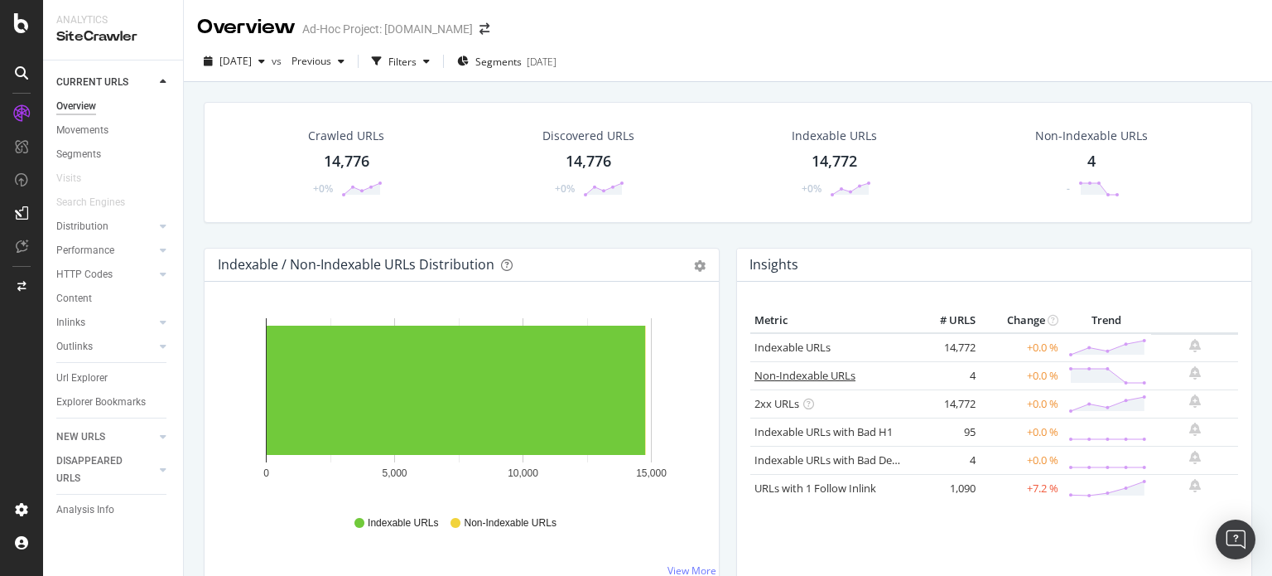
click at [770, 377] on link "Non-Indexable URLs" at bounding box center [805, 375] width 101 height 15
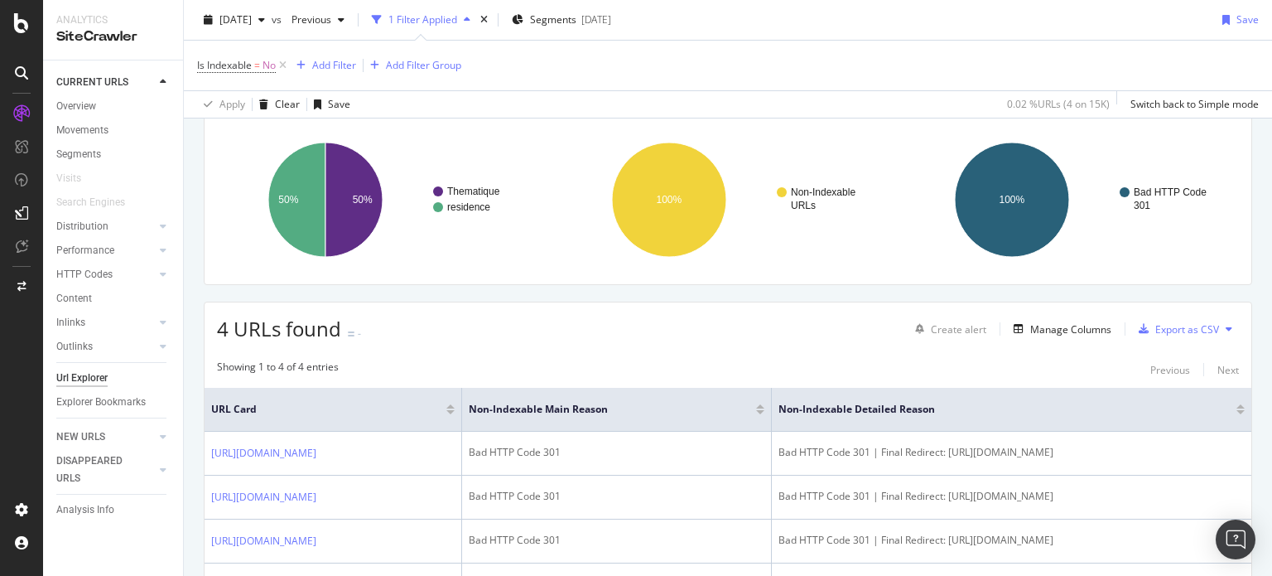
scroll to position [51, 0]
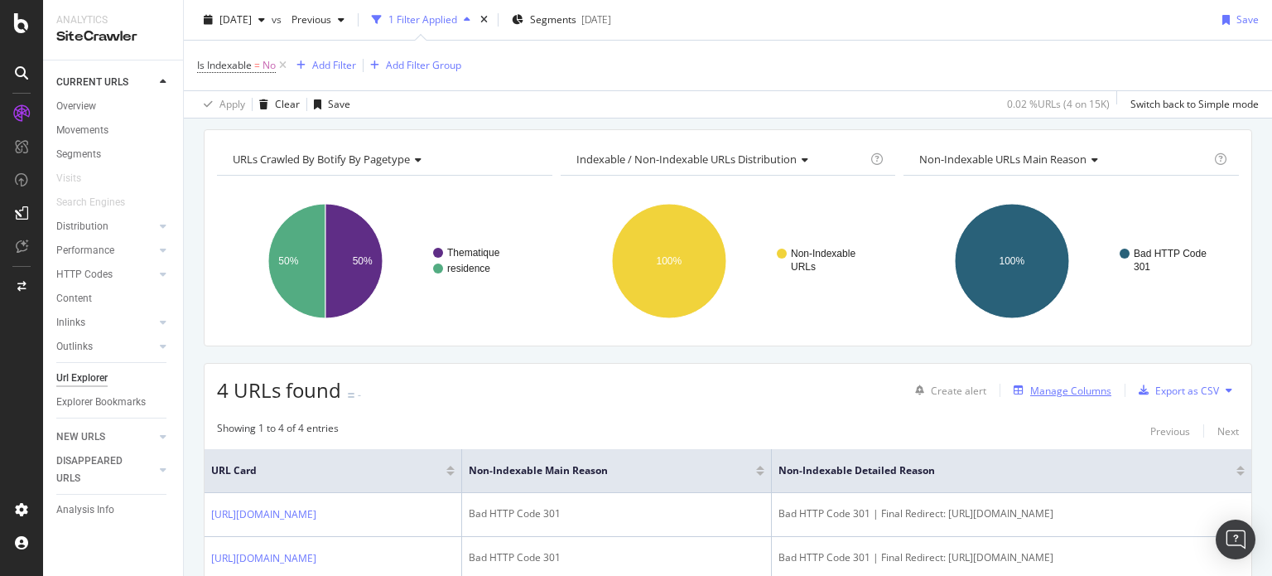
click at [1032, 384] on div "Manage Columns" at bounding box center [1070, 391] width 81 height 14
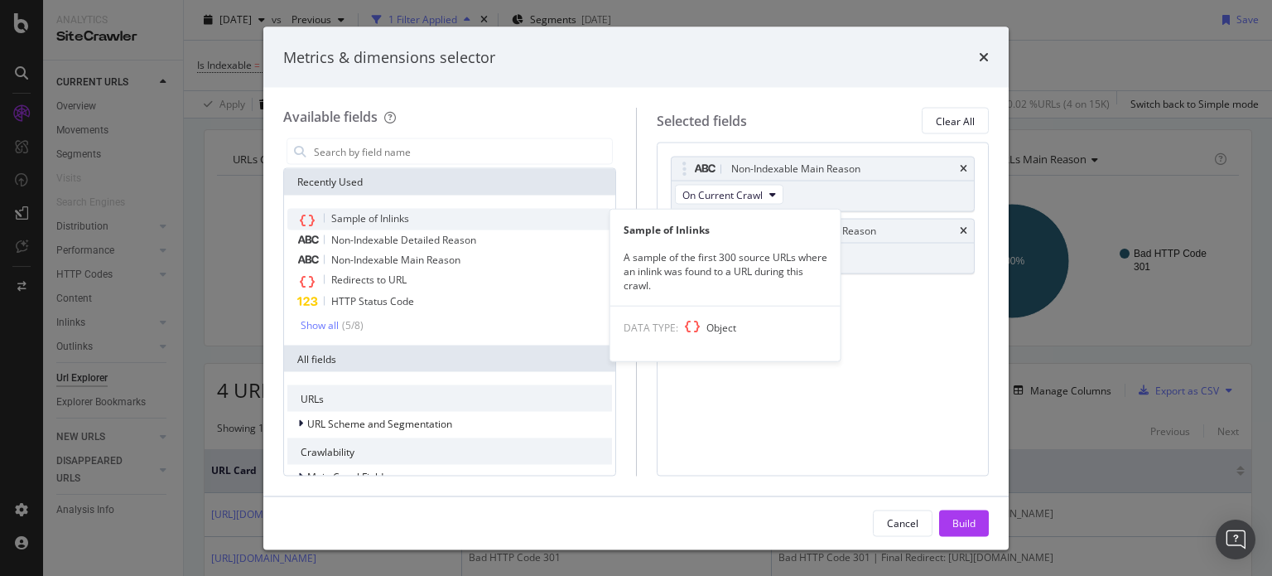
click at [367, 214] on span "Sample of Inlinks" at bounding box center [370, 218] width 78 height 14
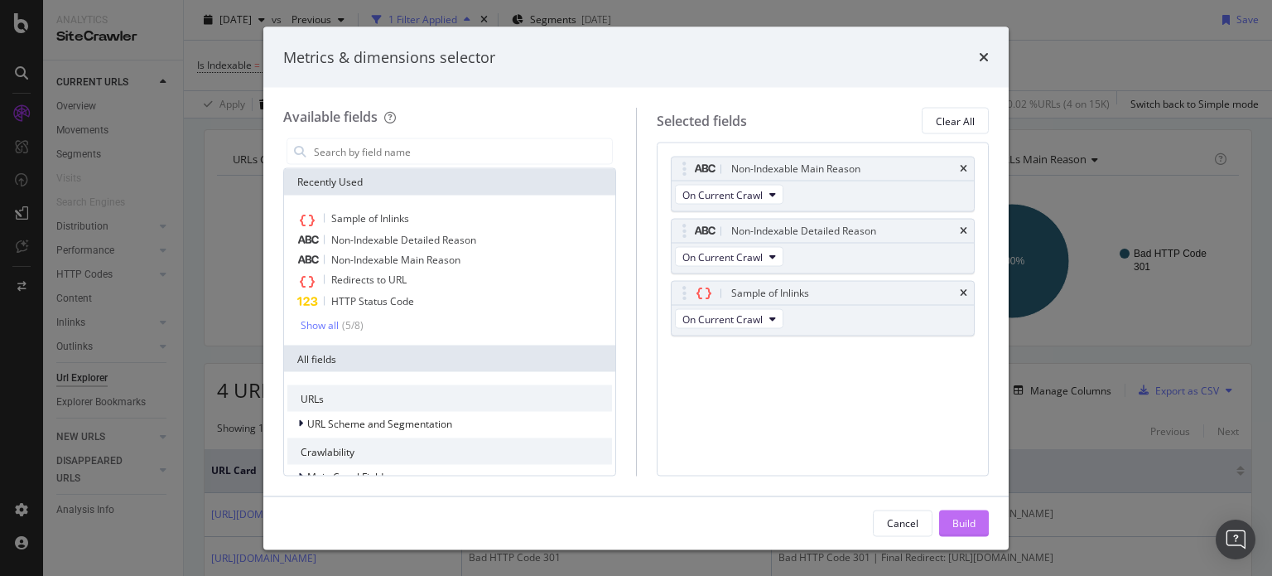
click at [968, 524] on div "Build" at bounding box center [964, 522] width 23 height 14
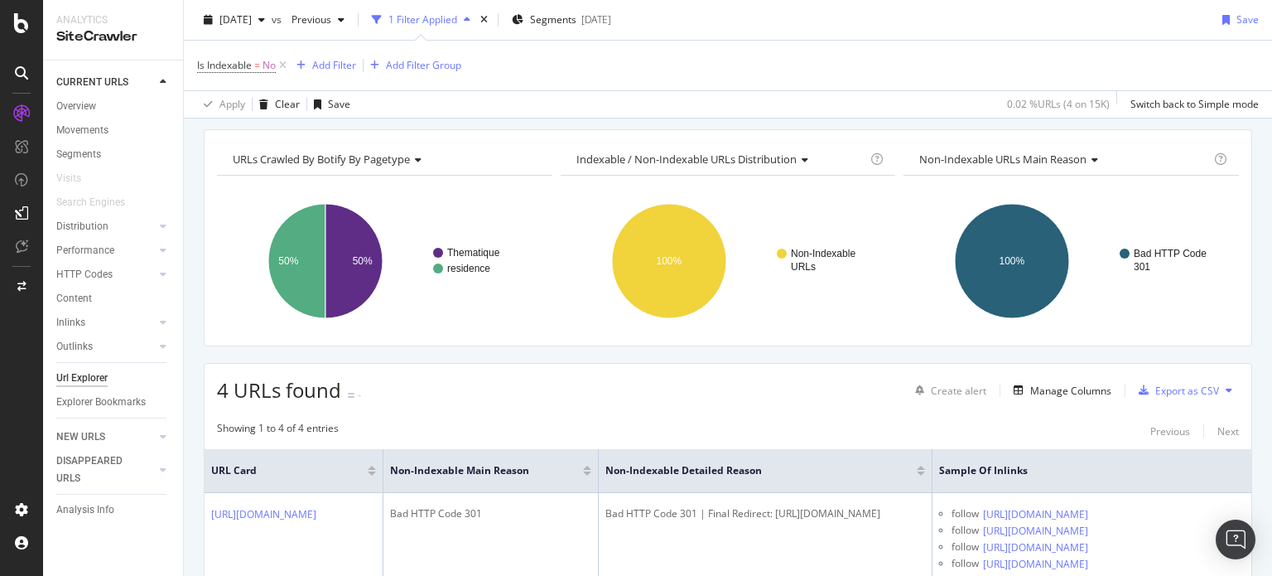
scroll to position [0, 393]
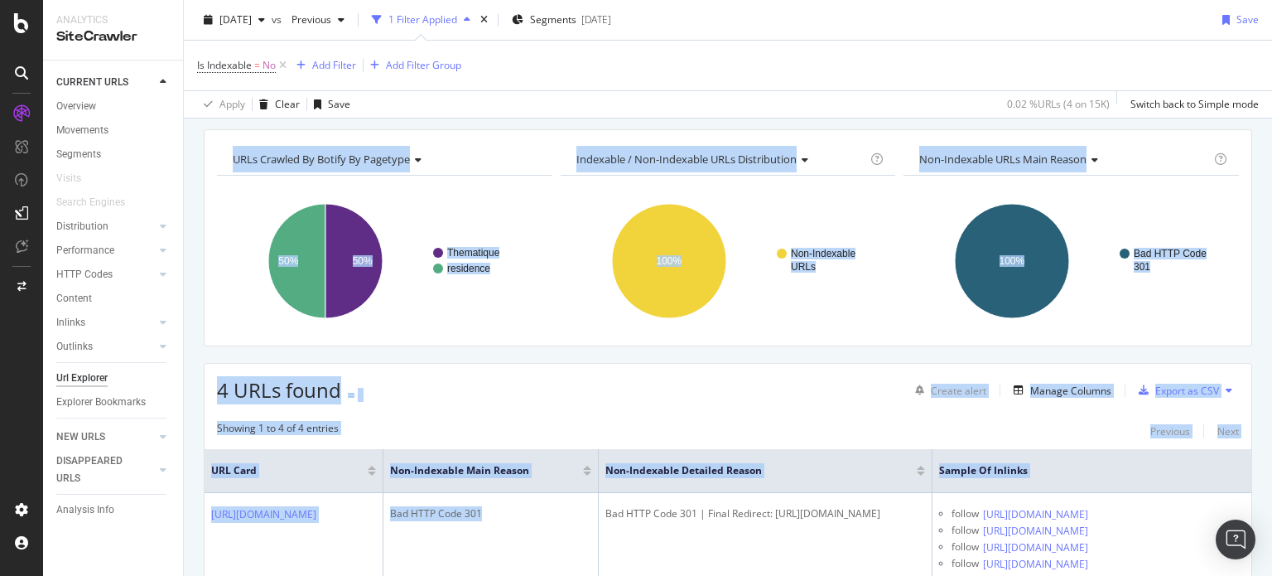
drag, startPoint x: 772, startPoint y: 535, endPoint x: 1271, endPoint y: 506, distance: 500.3
click at [1271, 506] on div "URL Explorer Ad-Hoc Project: [DOMAIN_NAME] [DATE] vs Previous 1 Filter Applied …" at bounding box center [728, 288] width 1088 height 576
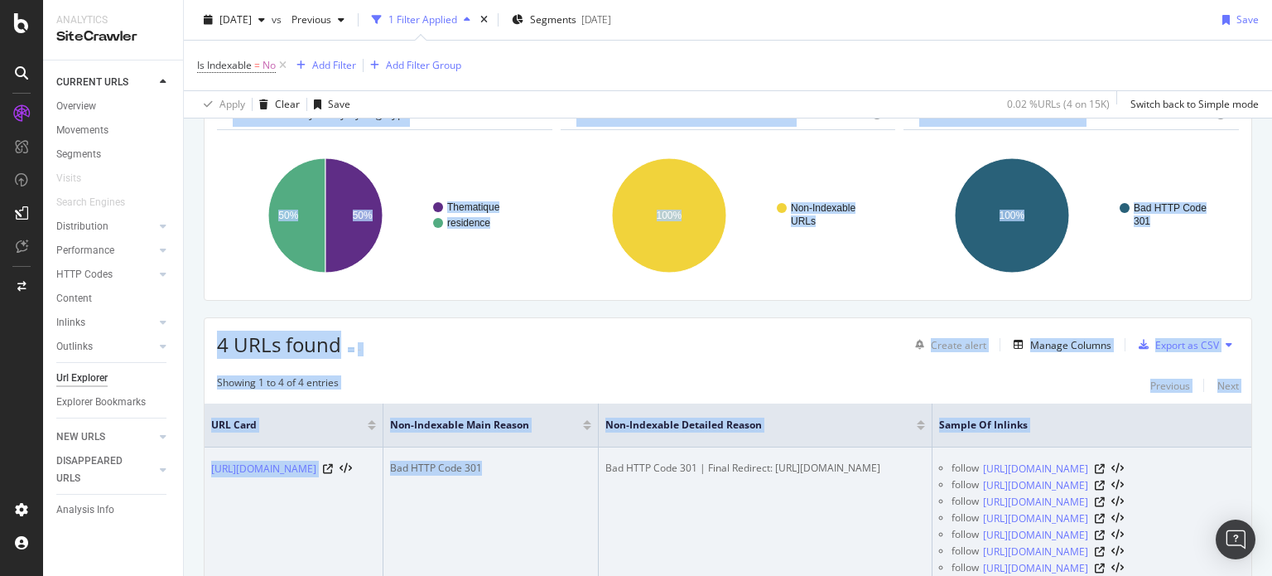
scroll to position [331, 0]
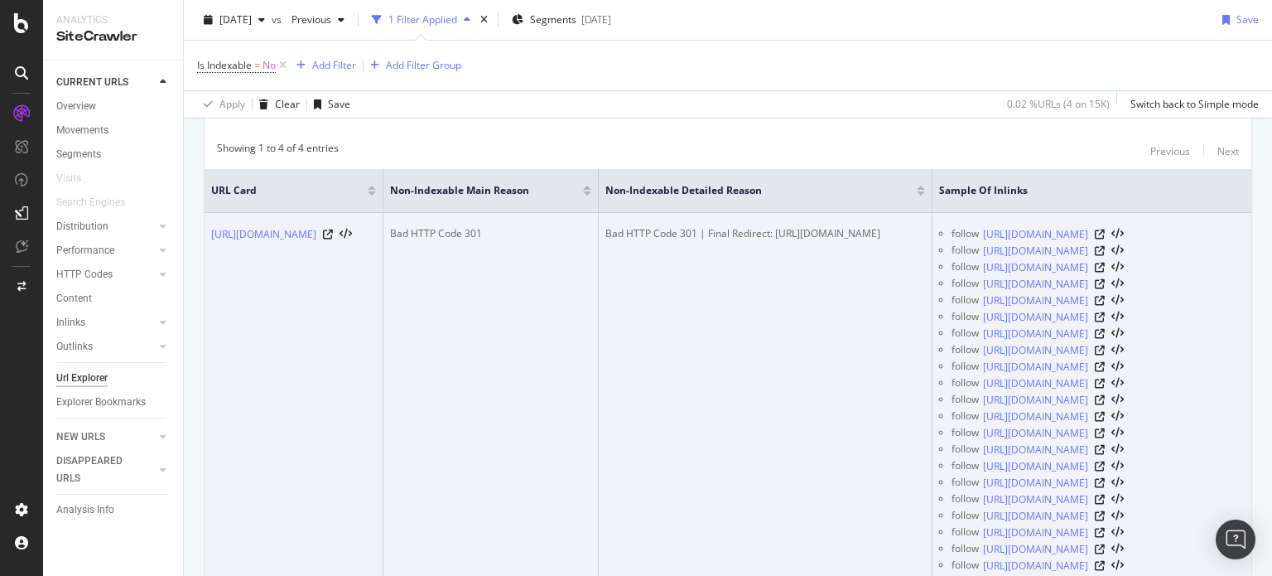
drag, startPoint x: 633, startPoint y: 389, endPoint x: 661, endPoint y: 398, distance: 29.6
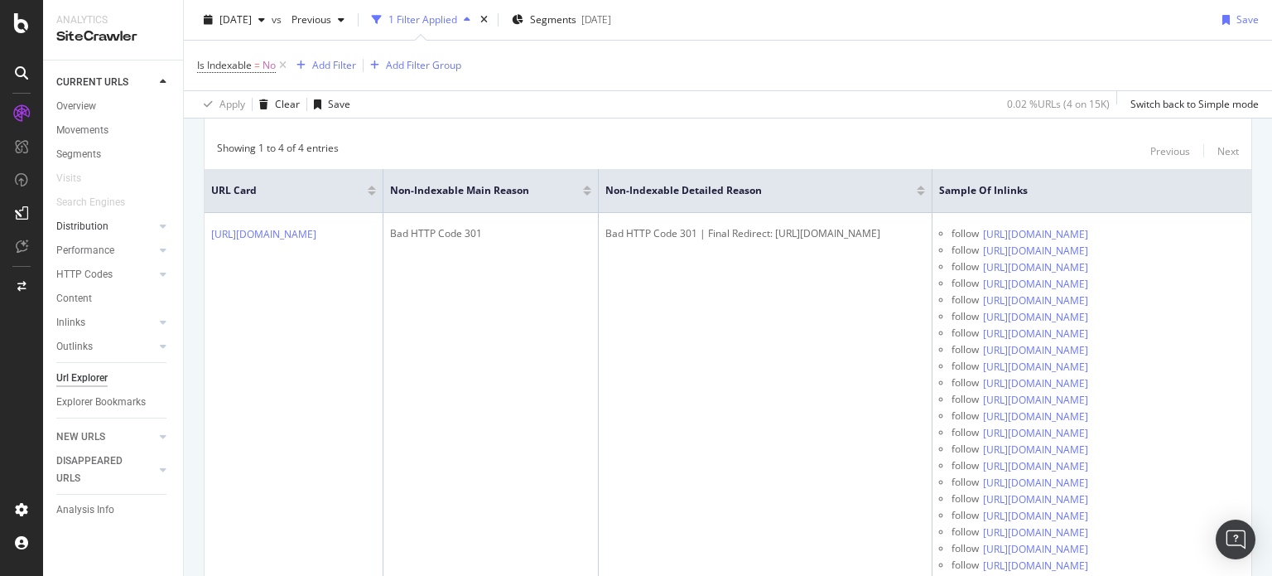
scroll to position [0, 0]
drag, startPoint x: 766, startPoint y: 264, endPoint x: 139, endPoint y: 219, distance: 628.7
click at [139, 219] on div "Analytics SiteCrawler CURRENT URLS Overview Movements Segments Visits Search En…" at bounding box center [657, 288] width 1229 height 576
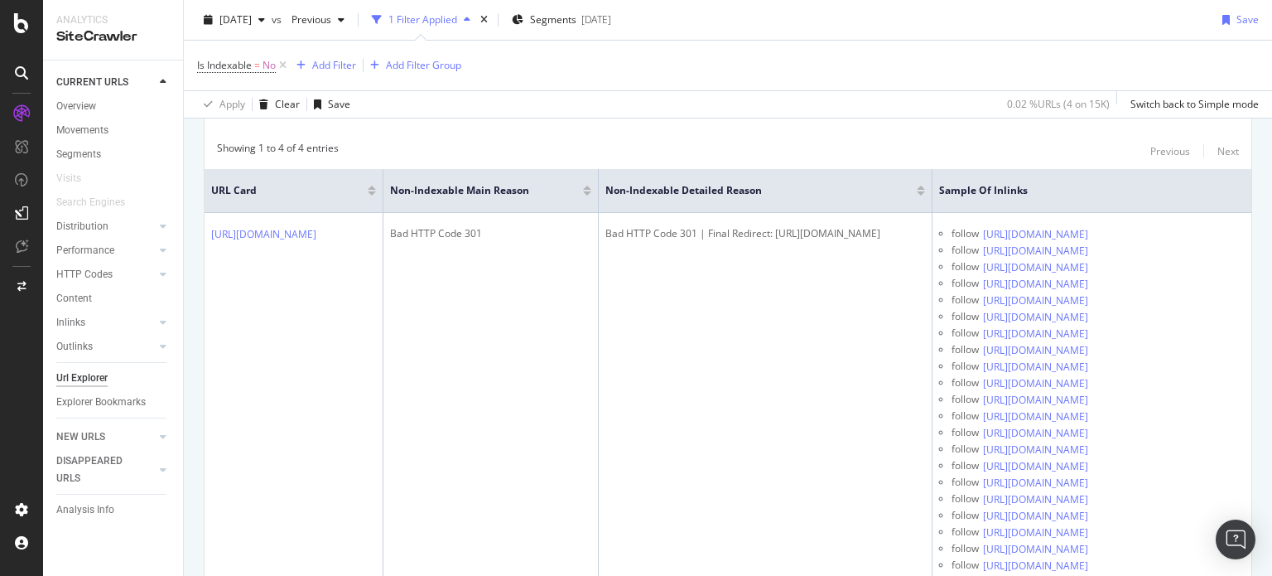
scroll to position [0, 393]
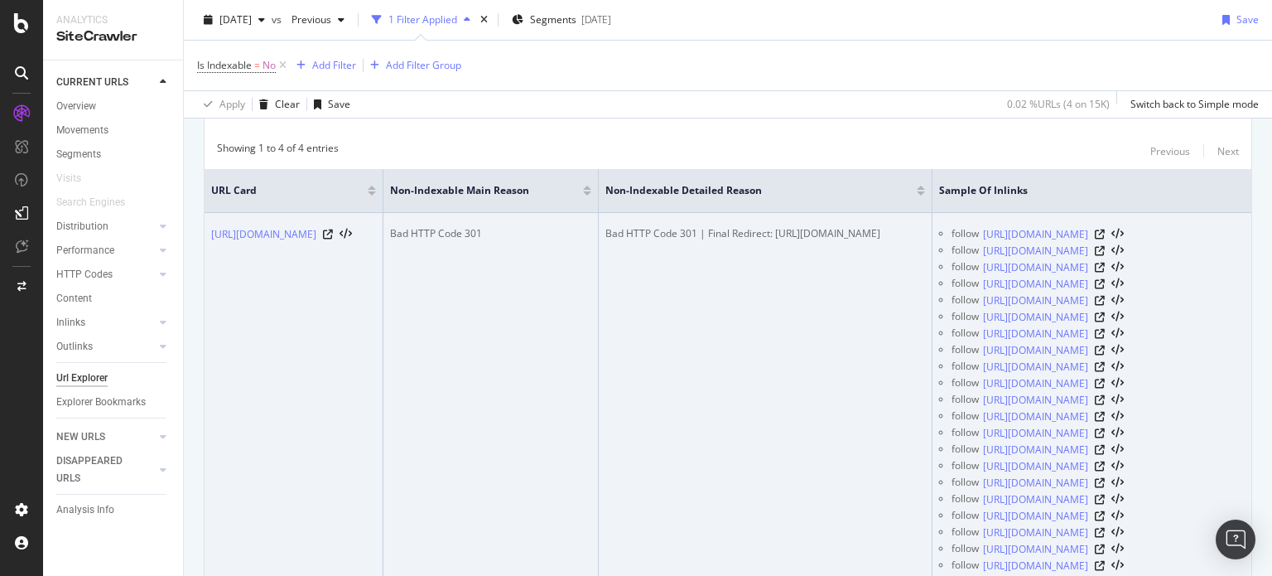
drag, startPoint x: 888, startPoint y: 413, endPoint x: 622, endPoint y: 364, distance: 270.3
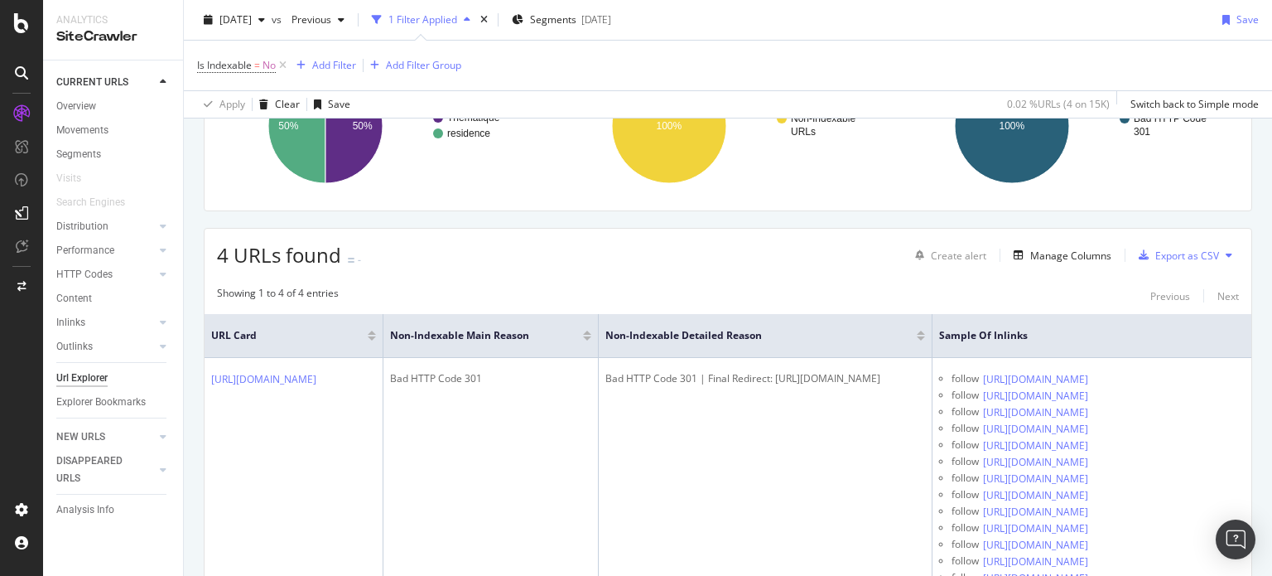
scroll to position [83, 0]
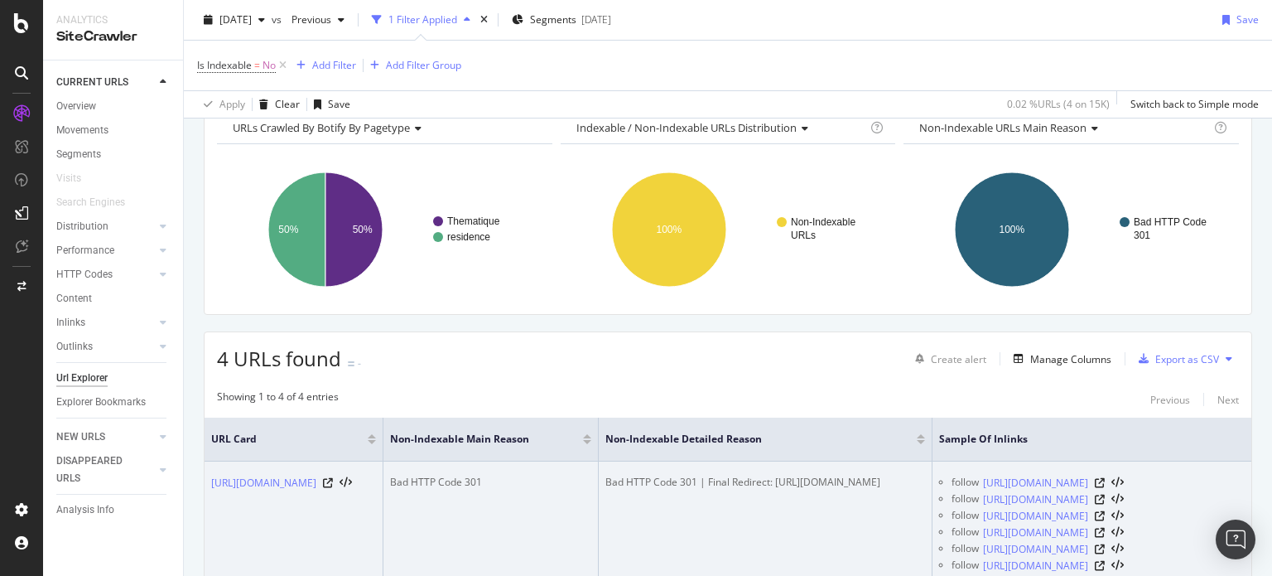
drag, startPoint x: 480, startPoint y: 543, endPoint x: 505, endPoint y: 557, distance: 29.3
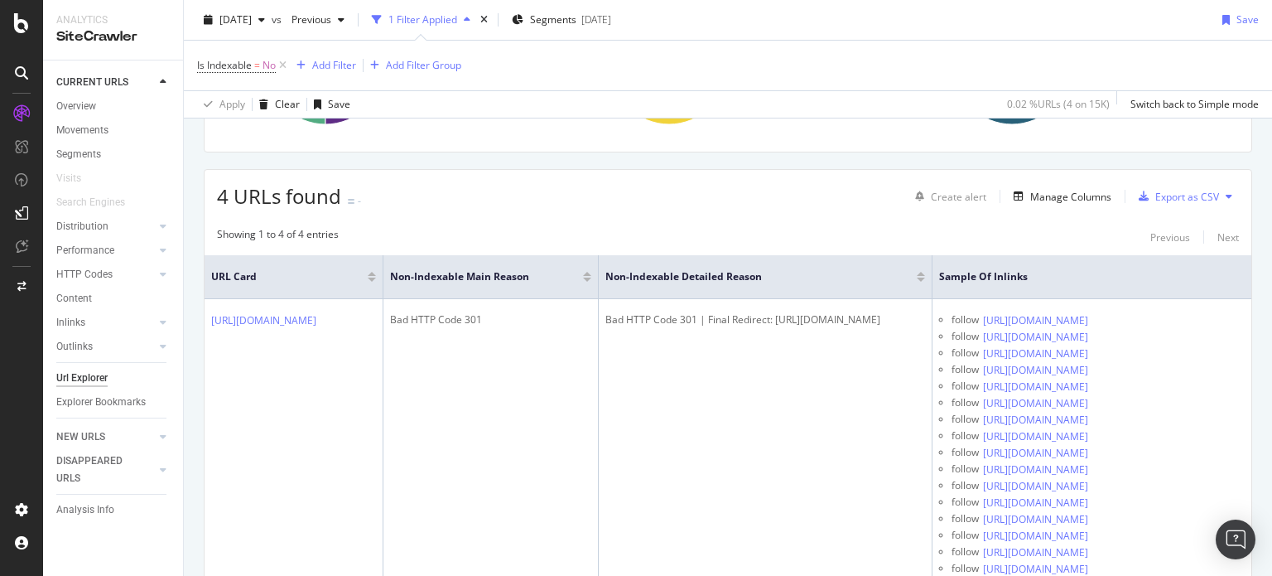
scroll to position [248, 0]
click at [1160, 189] on div "Export as CSV" at bounding box center [1188, 193] width 64 height 14
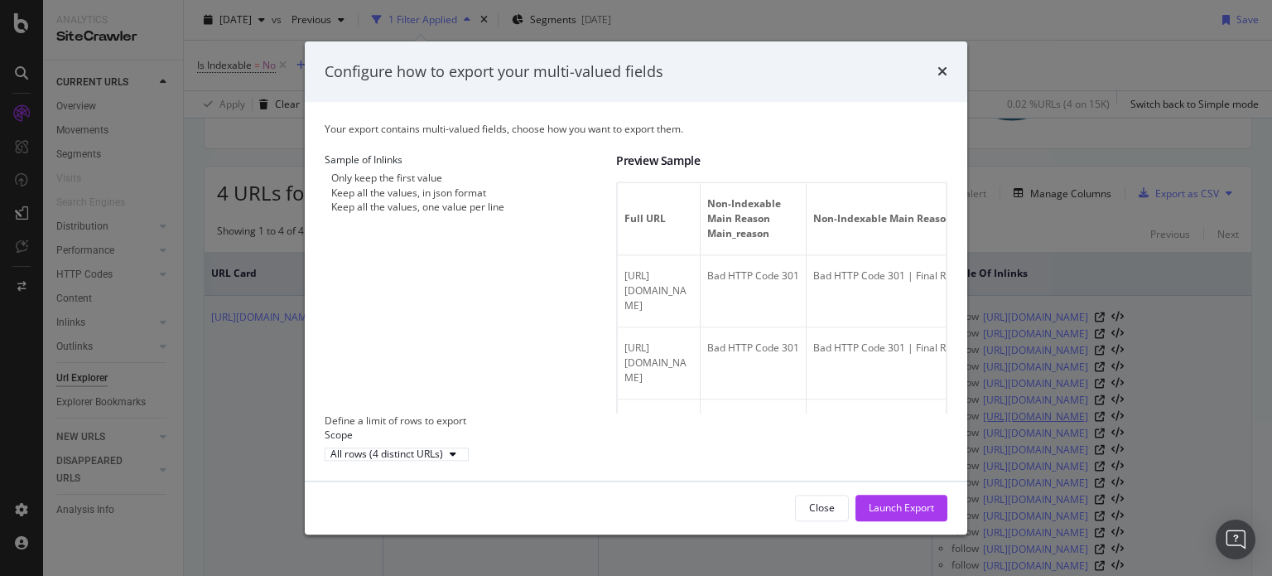
click at [885, 513] on div "Launch Export" at bounding box center [901, 507] width 65 height 25
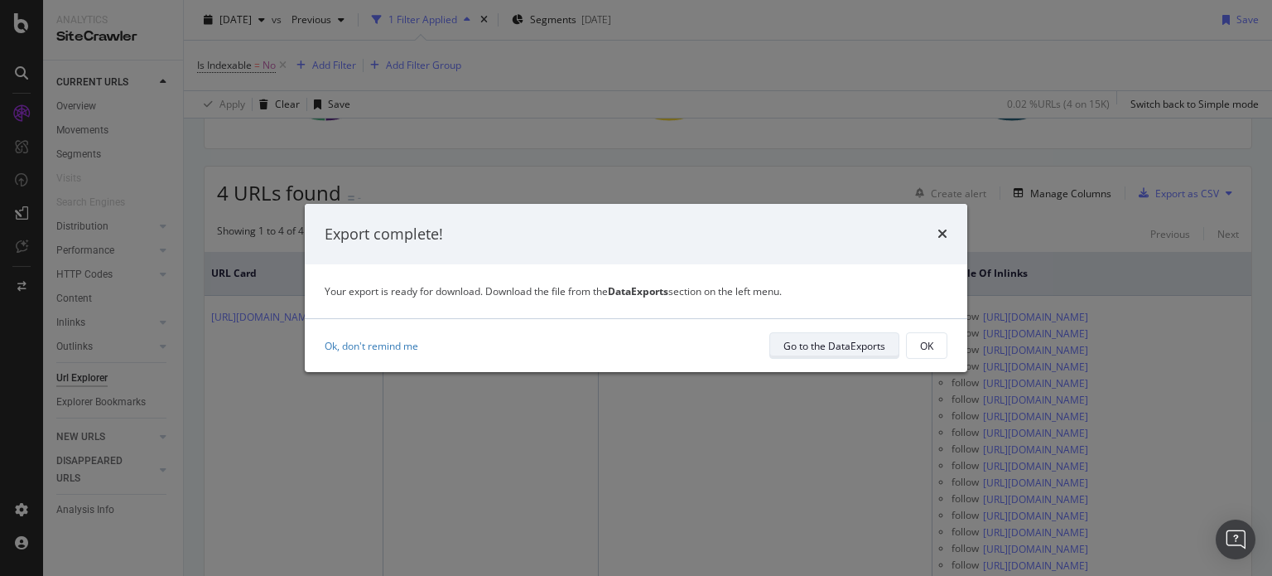
click at [825, 349] on div "Go to the DataExports" at bounding box center [835, 346] width 102 height 14
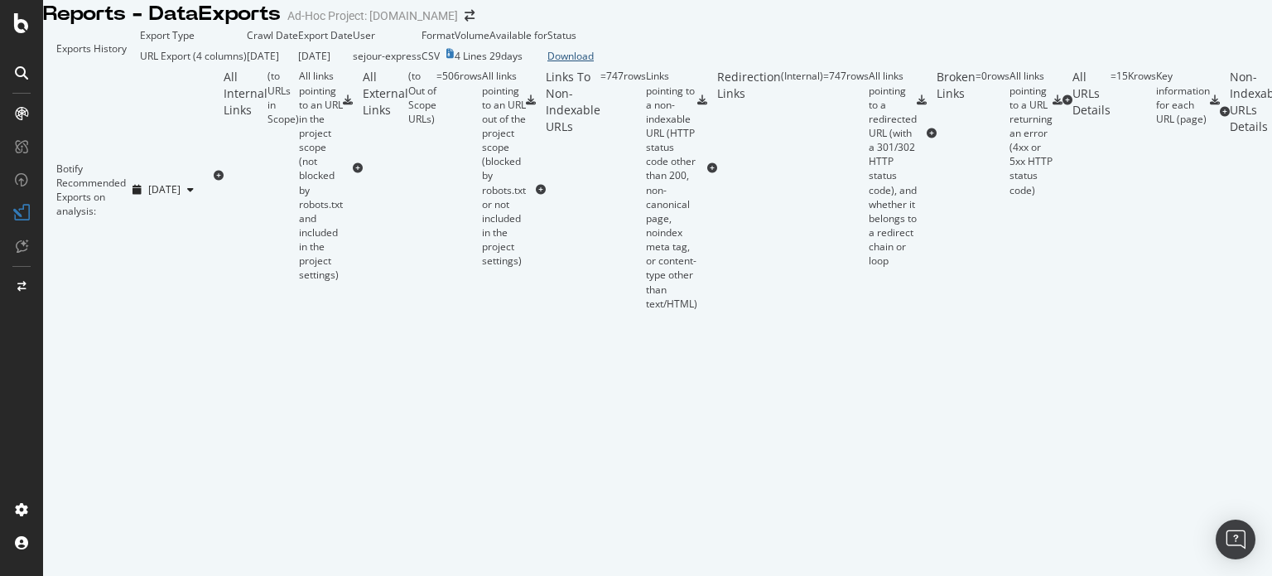
click at [594, 63] on div "Download" at bounding box center [571, 56] width 46 height 14
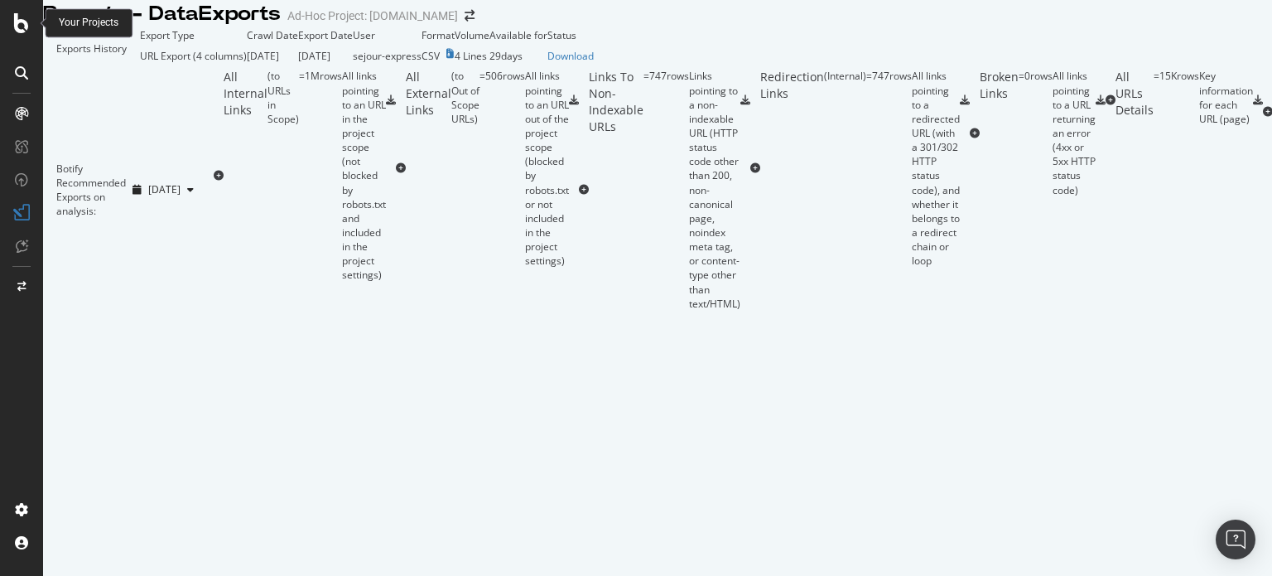
click at [24, 25] on icon at bounding box center [21, 23] width 15 height 20
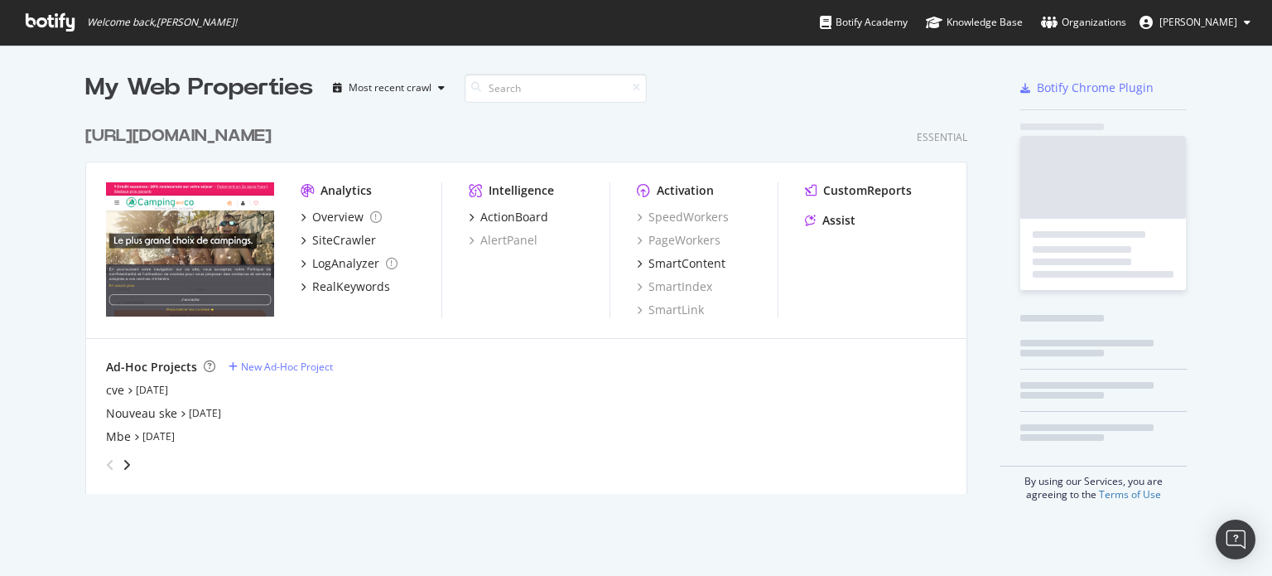
scroll to position [563, 1247]
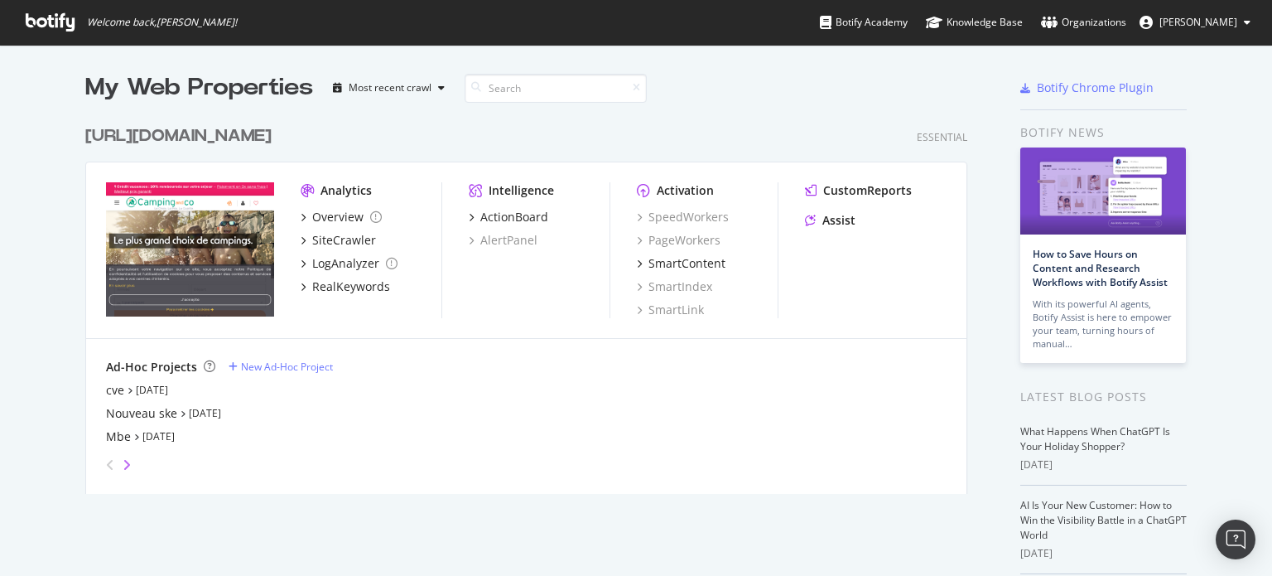
click at [123, 464] on icon "angle-right" at bounding box center [127, 464] width 8 height 13
click at [122, 434] on div "tripandco" at bounding box center [133, 436] width 54 height 17
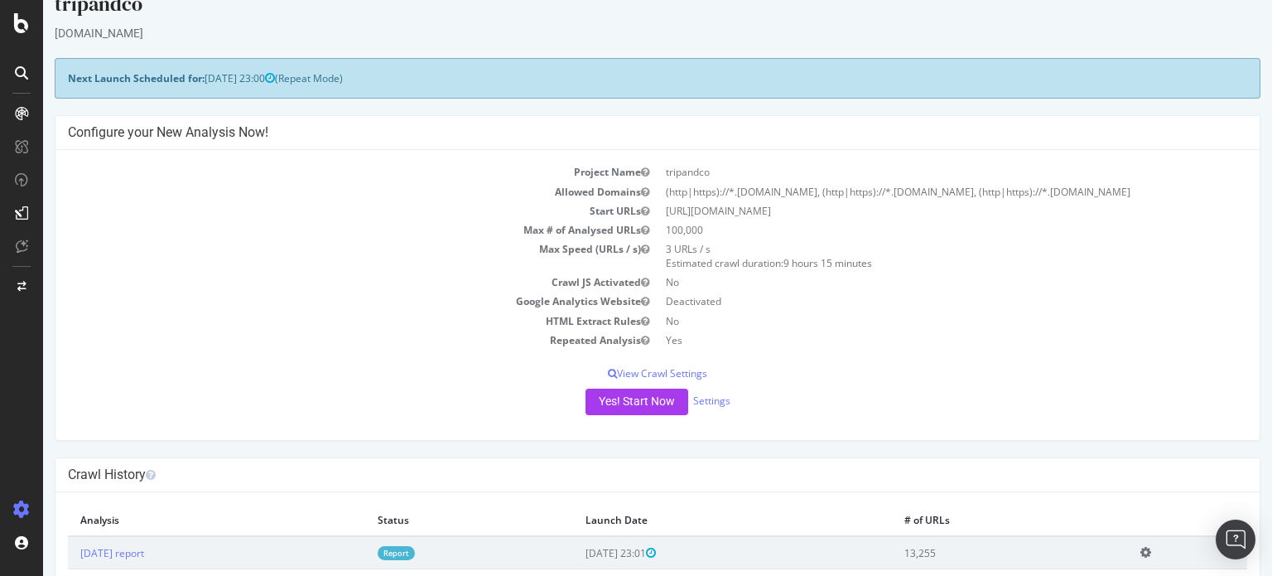
scroll to position [248, 0]
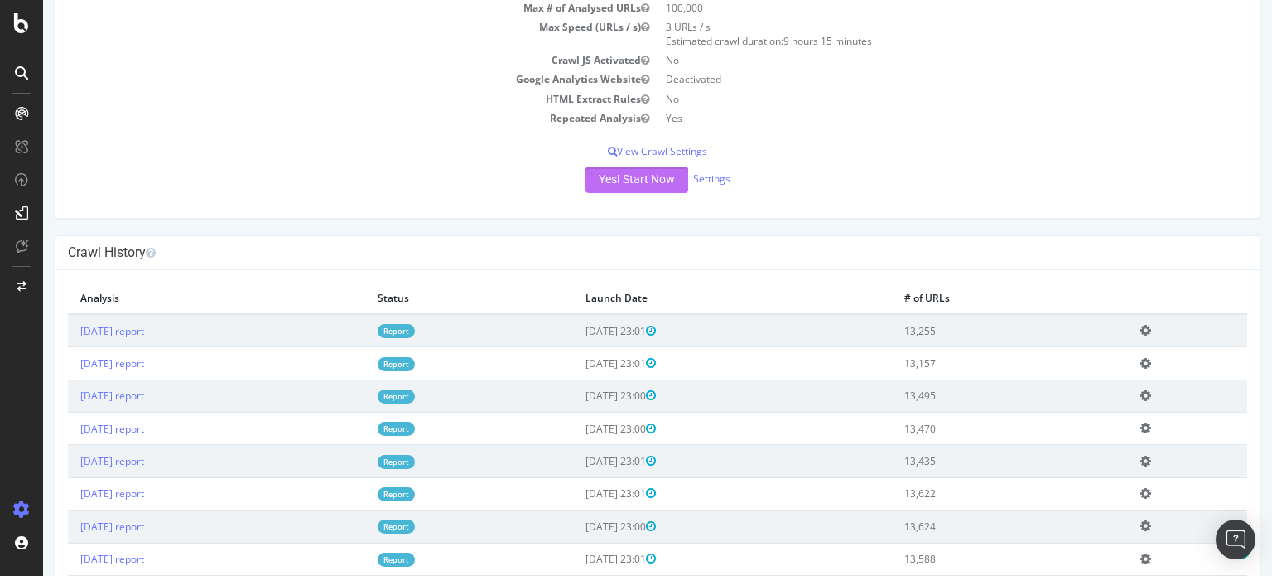
click at [646, 179] on button "Yes! Start Now" at bounding box center [637, 179] width 103 height 27
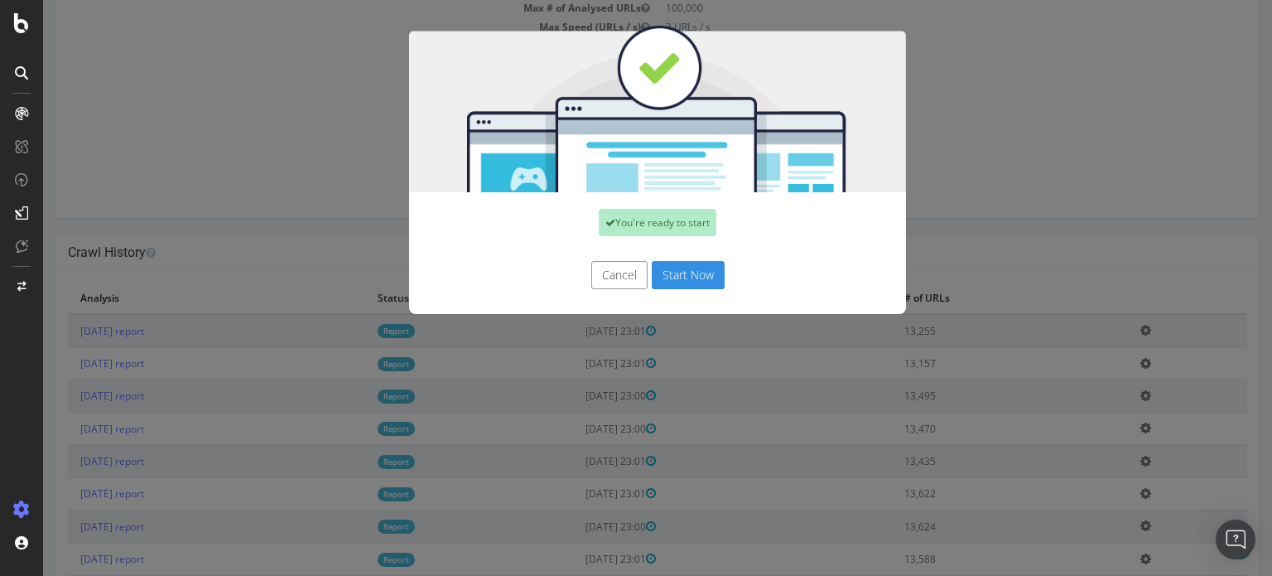
click at [670, 262] on button "Start Now" at bounding box center [688, 275] width 73 height 28
